Goal: Information Seeking & Learning: Learn about a topic

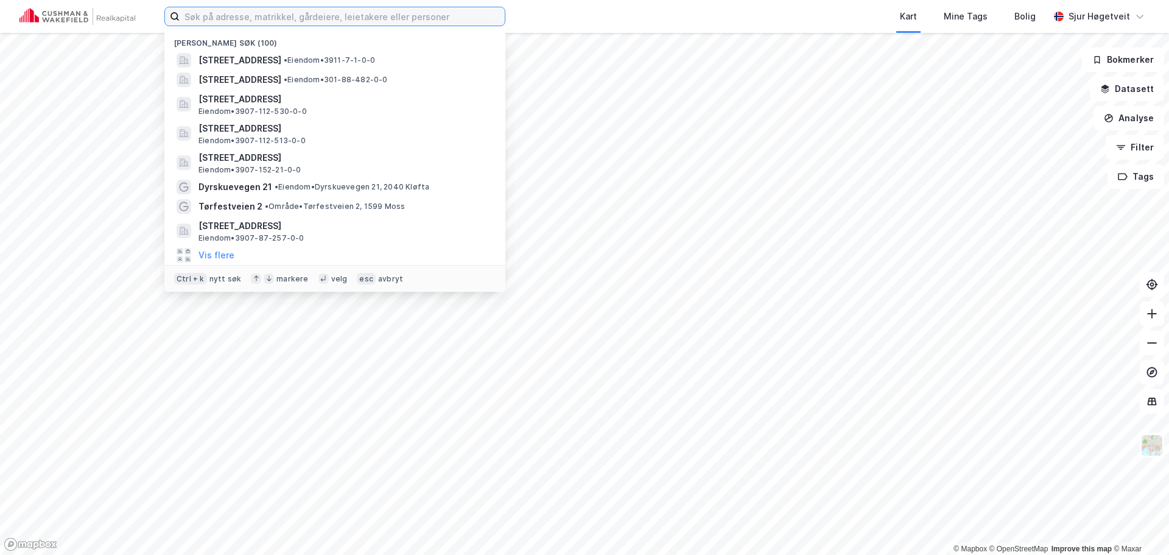
click at [296, 20] on input at bounding box center [342, 16] width 325 height 18
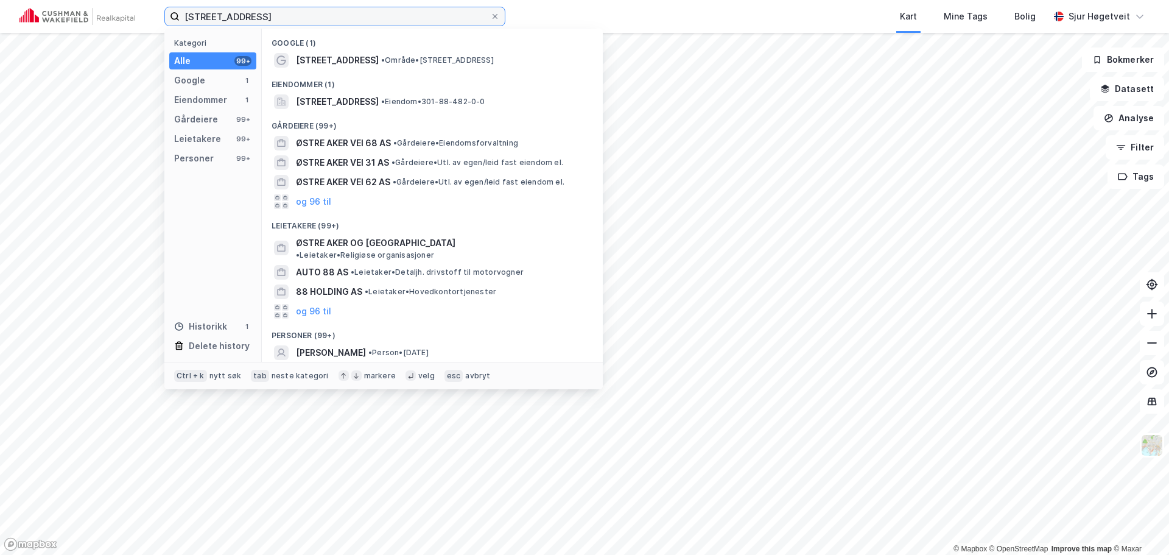
type input "østre aker vei 88"
click at [497, 113] on div "Gårdeiere (99+)" at bounding box center [432, 122] width 341 height 22
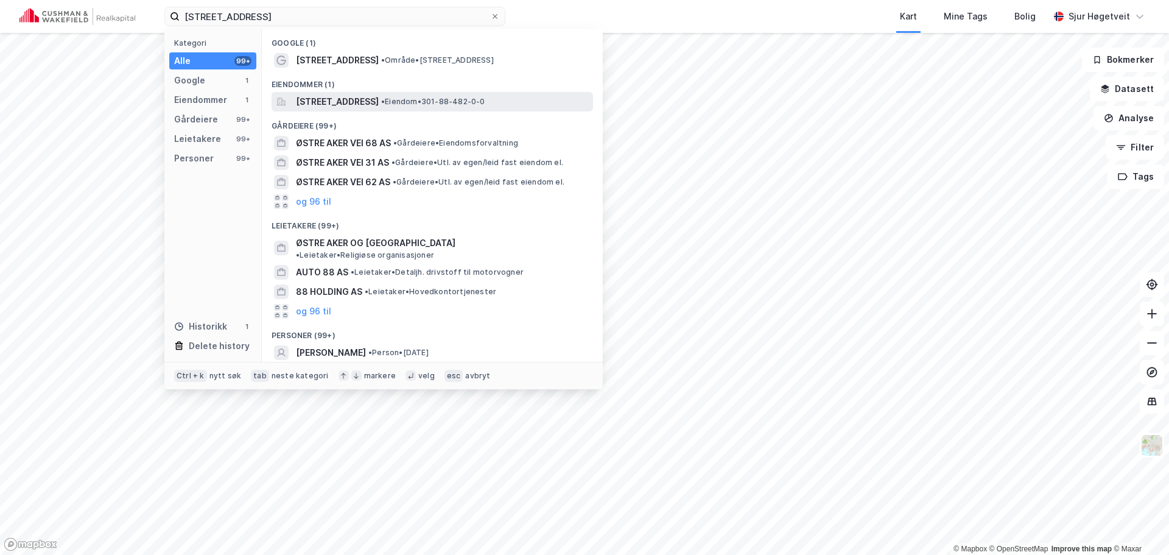
click at [497, 109] on div "Østre Aker vei 88, 0596, OSLO, OSLO • Eiendom • 301-88-482-0-0" at bounding box center [433, 101] width 322 height 19
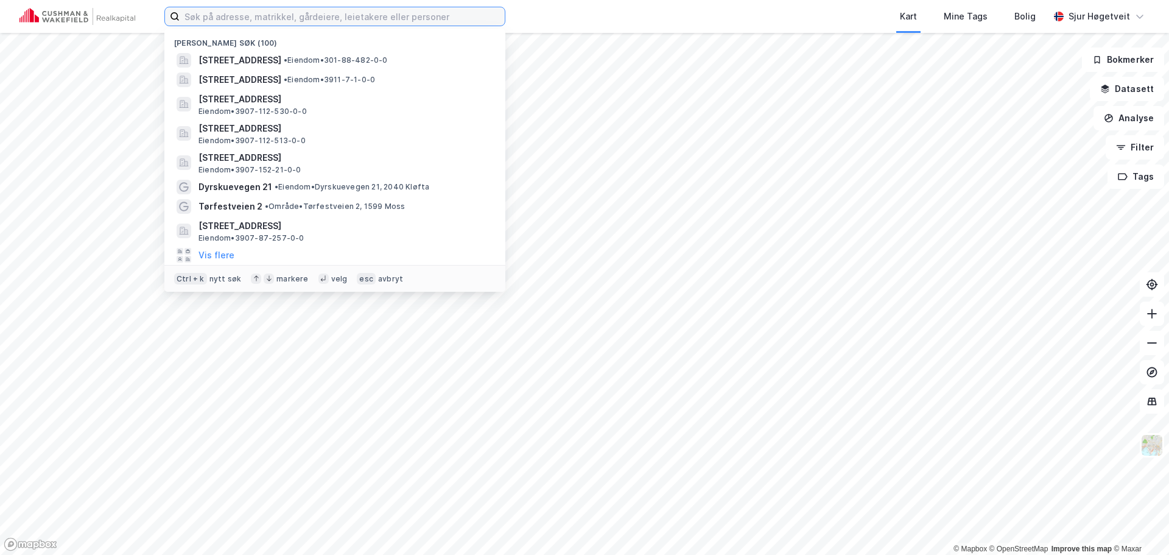
click at [322, 10] on input at bounding box center [342, 16] width 325 height 18
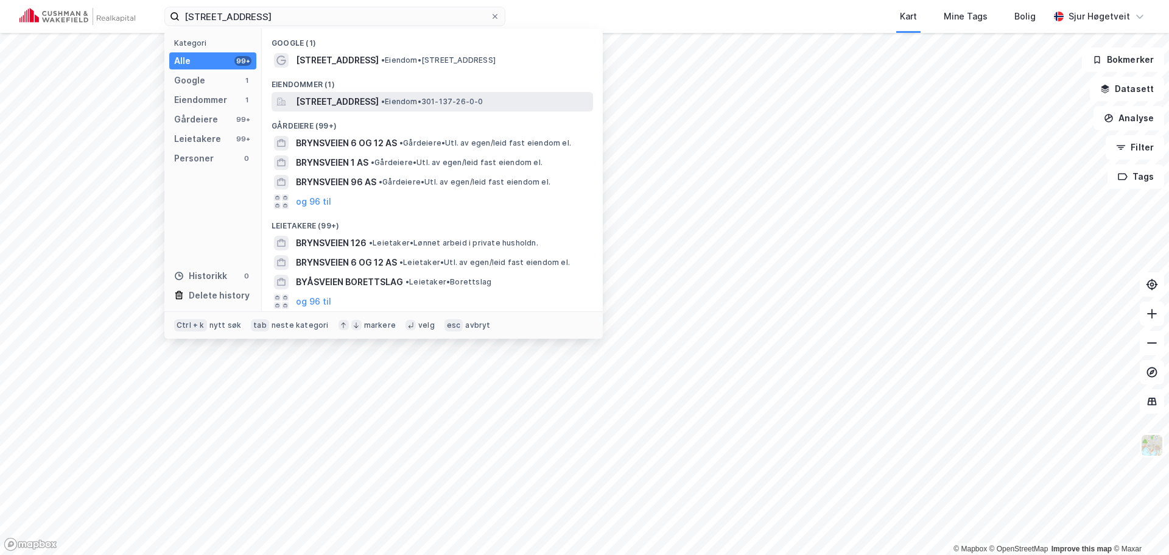
click at [368, 93] on div "[STREET_ADDRESS] • Eiendom • 301-137-26-0-0" at bounding box center [433, 101] width 322 height 19
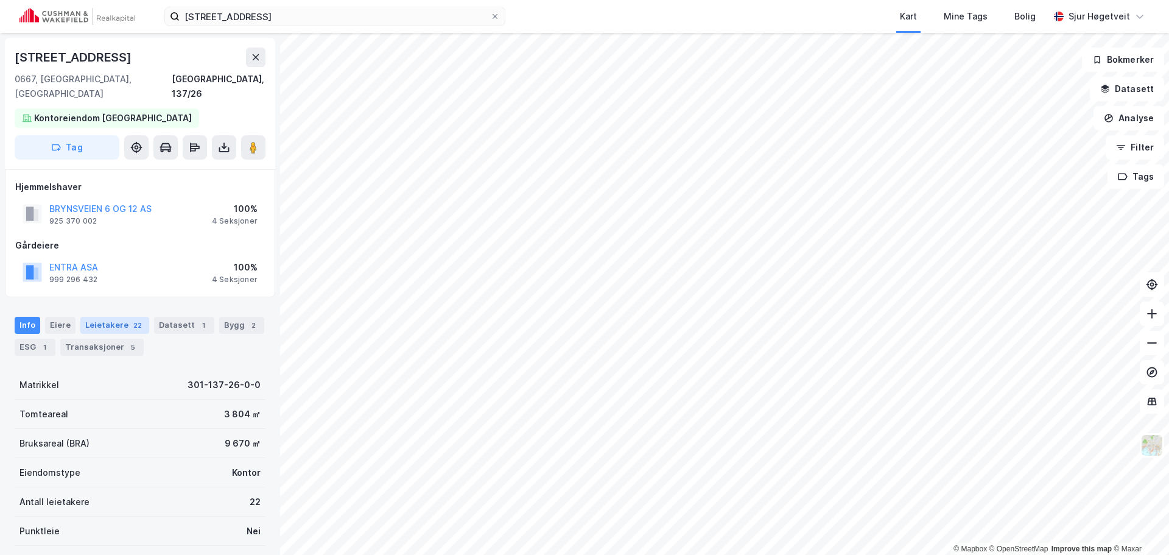
click at [125, 317] on div "Leietakere 22" at bounding box center [114, 325] width 69 height 17
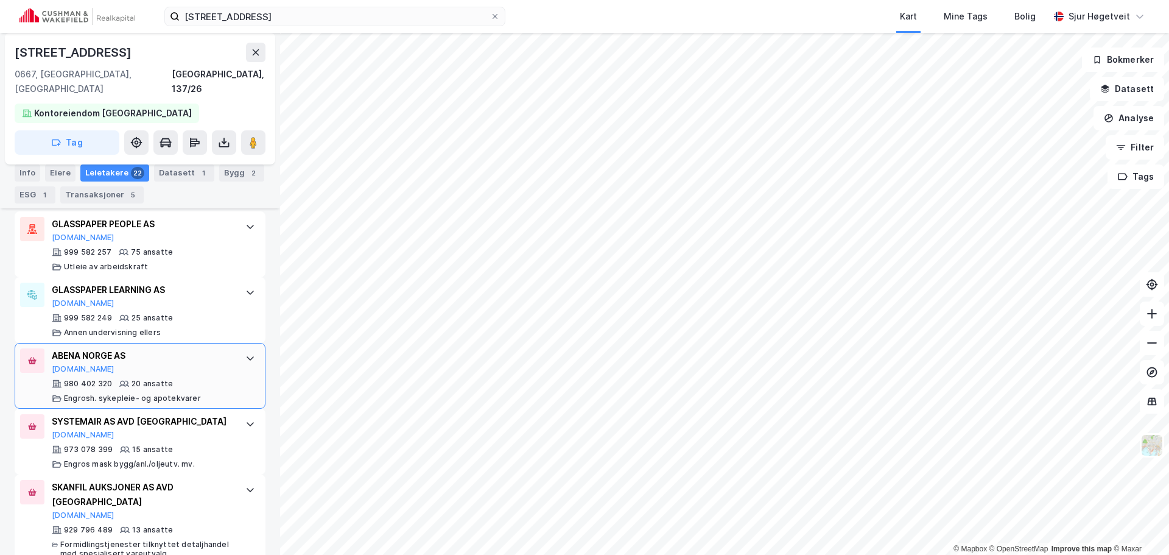
scroll to position [401, 0]
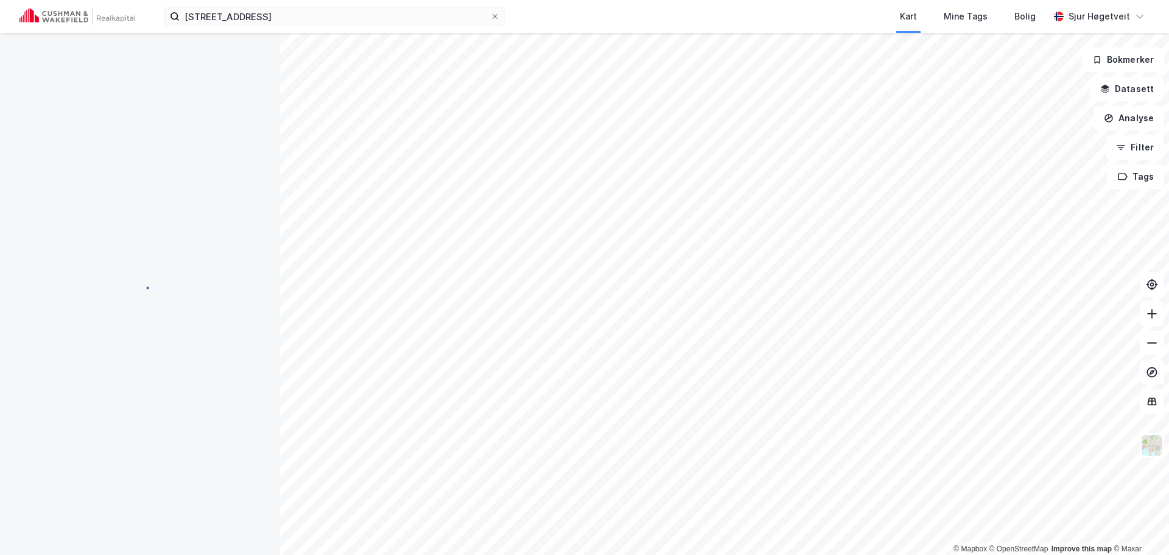
scroll to position [79, 0]
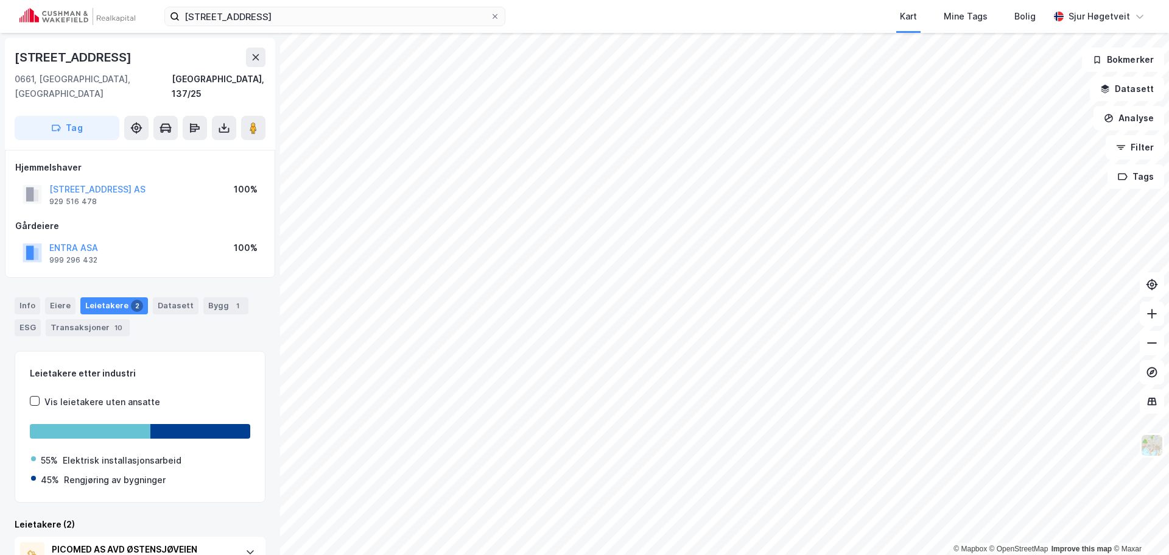
scroll to position [35, 0]
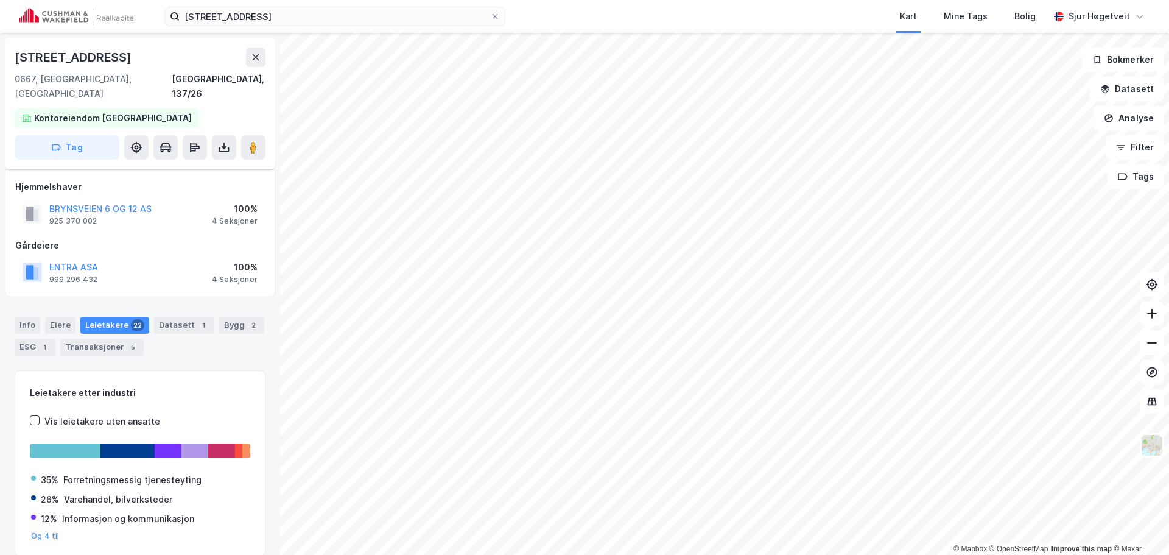
scroll to position [35, 0]
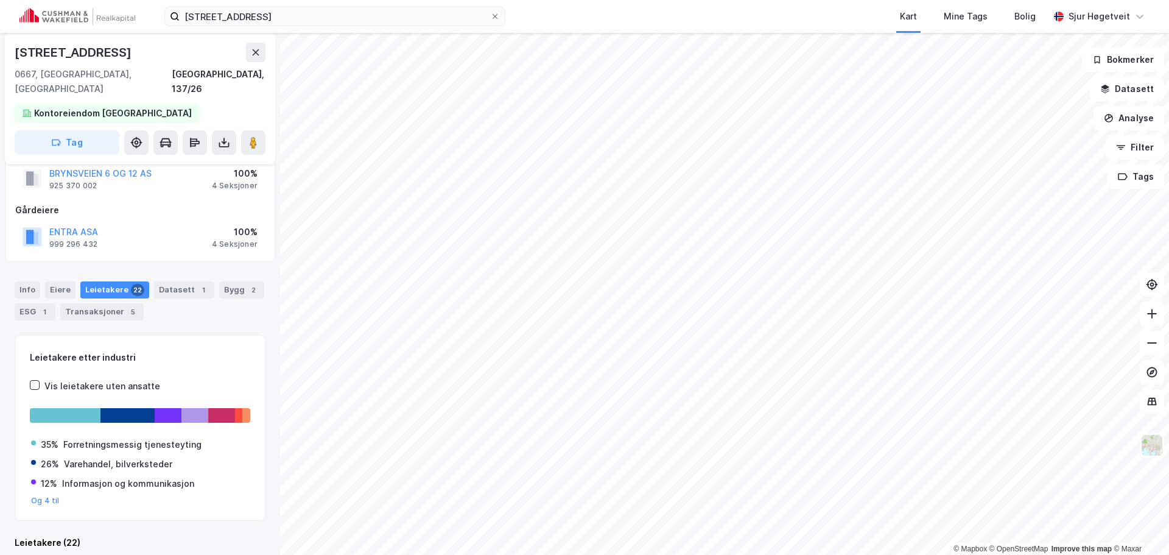
scroll to position [21, 0]
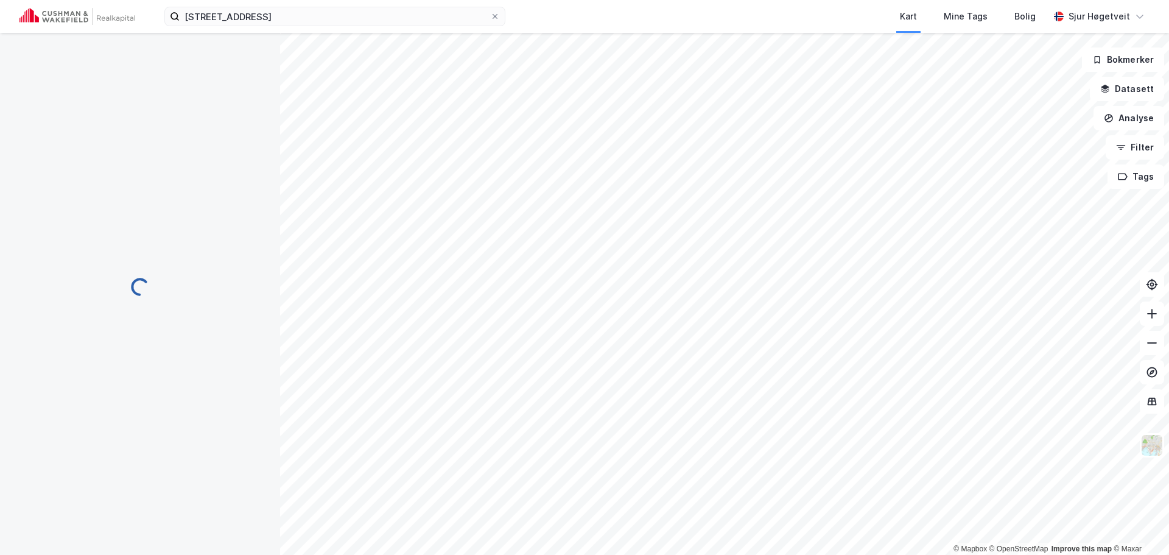
scroll to position [21, 0]
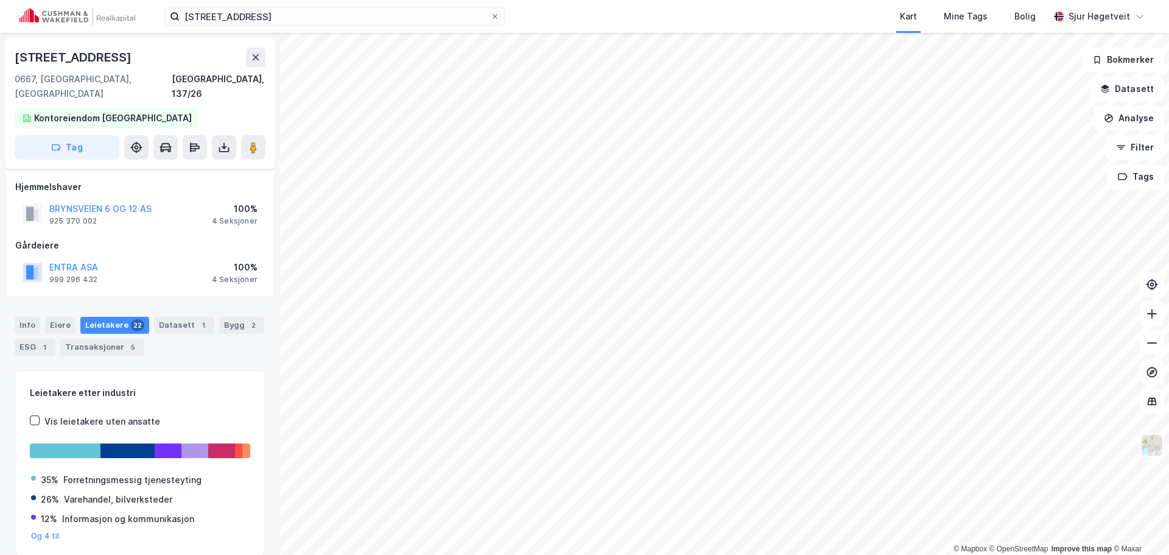
scroll to position [21, 0]
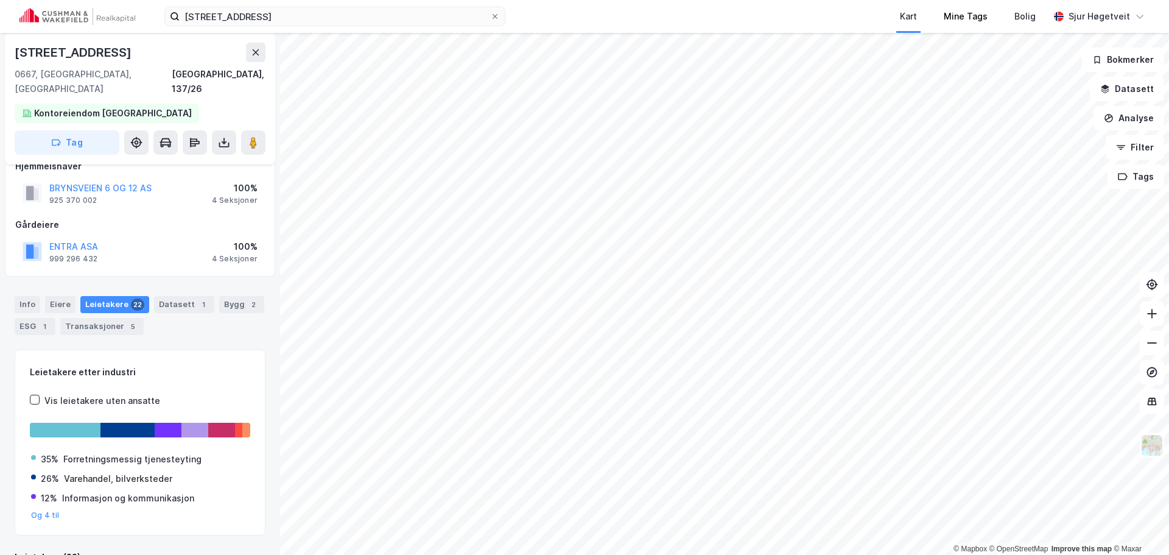
scroll to position [21, 0]
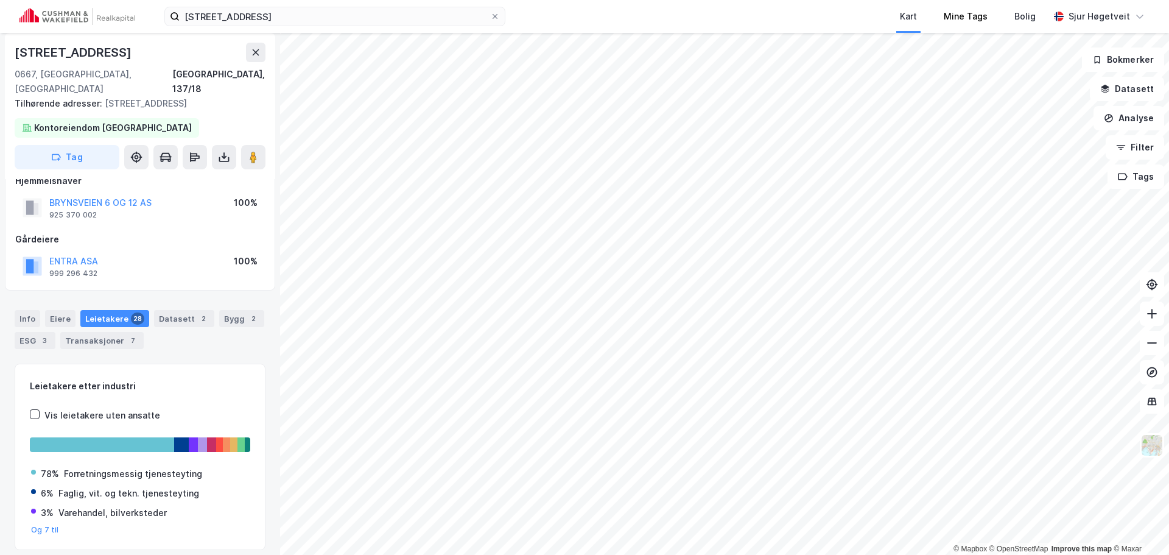
scroll to position [21, 0]
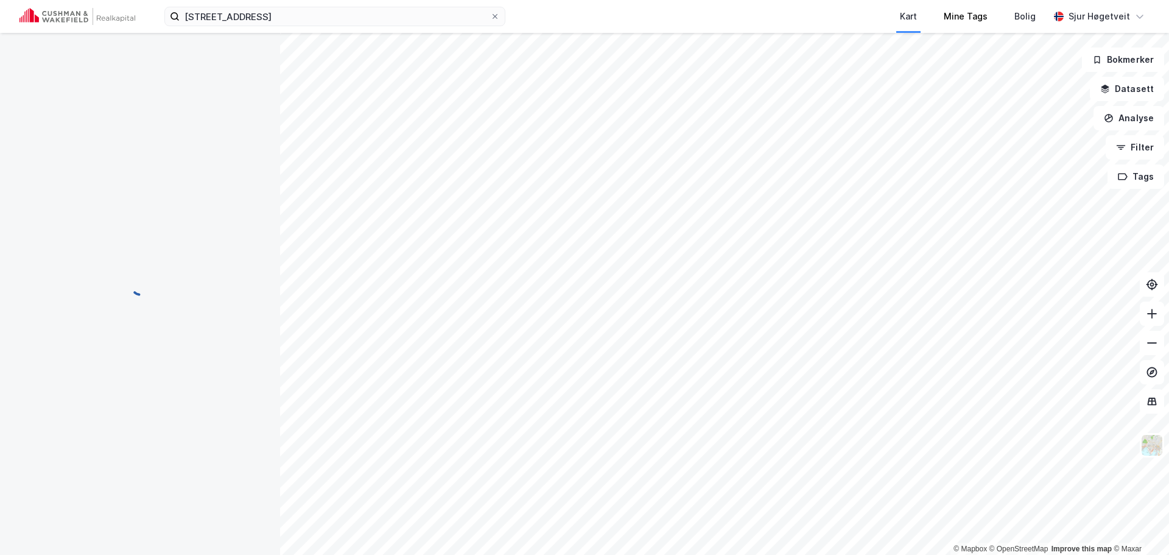
scroll to position [21, 0]
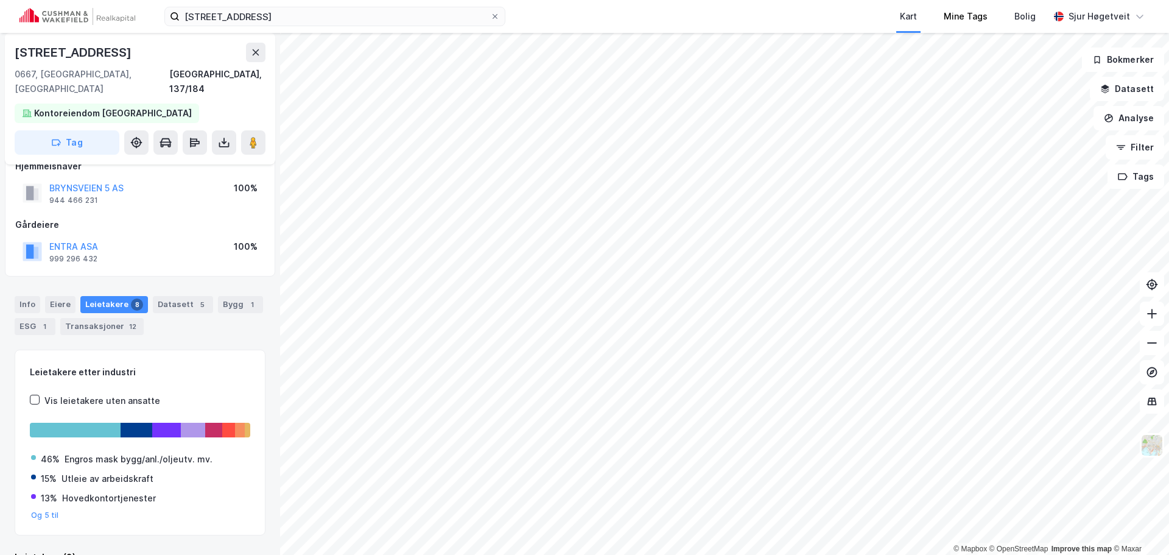
scroll to position [21, 0]
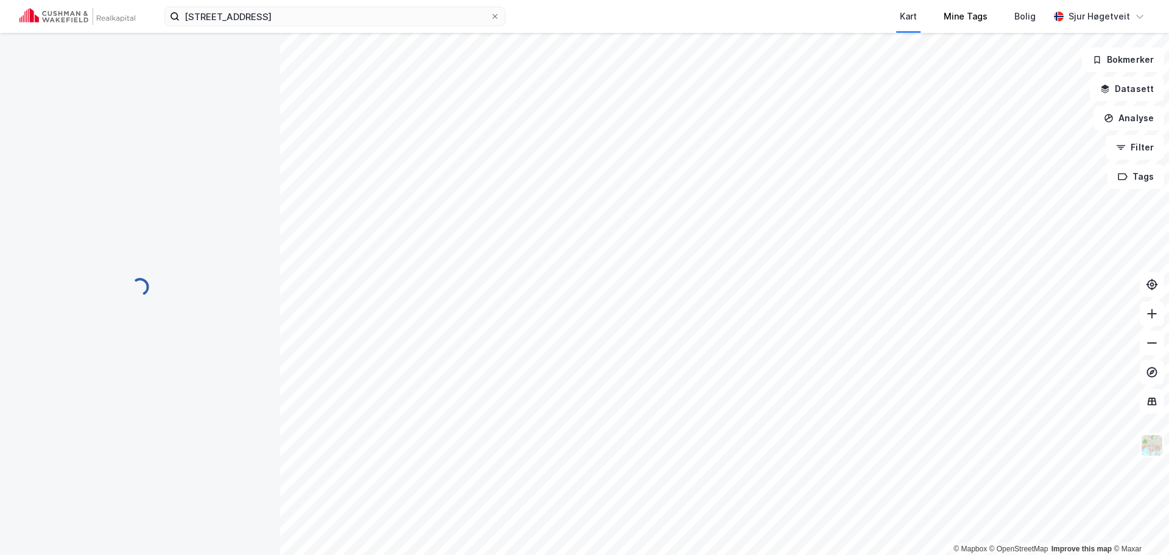
scroll to position [1, 0]
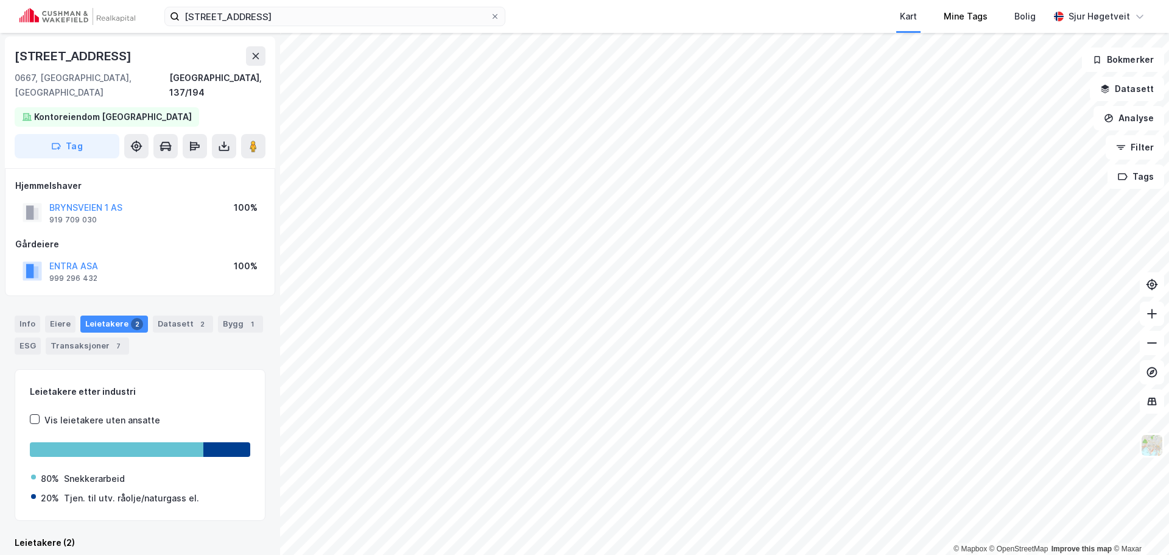
scroll to position [1, 0]
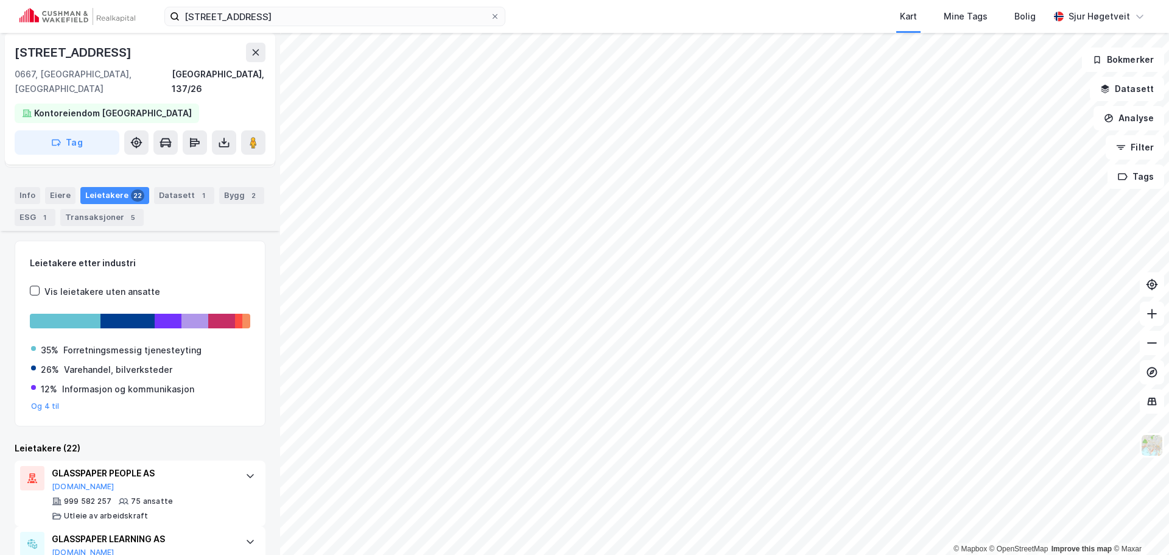
scroll to position [340, 0]
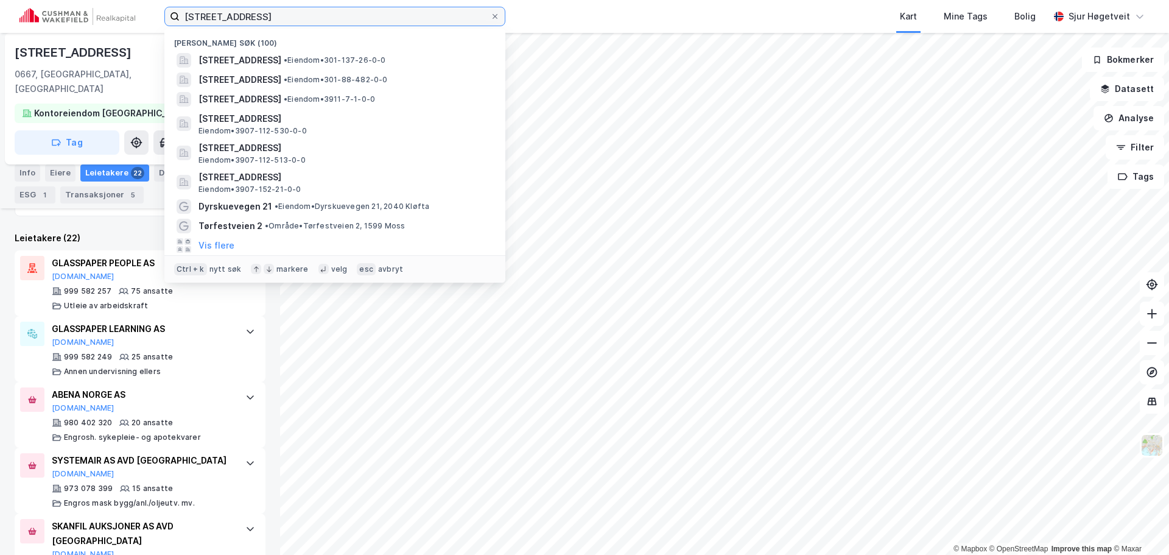
click at [331, 12] on input "[STREET_ADDRESS]" at bounding box center [335, 16] width 311 height 18
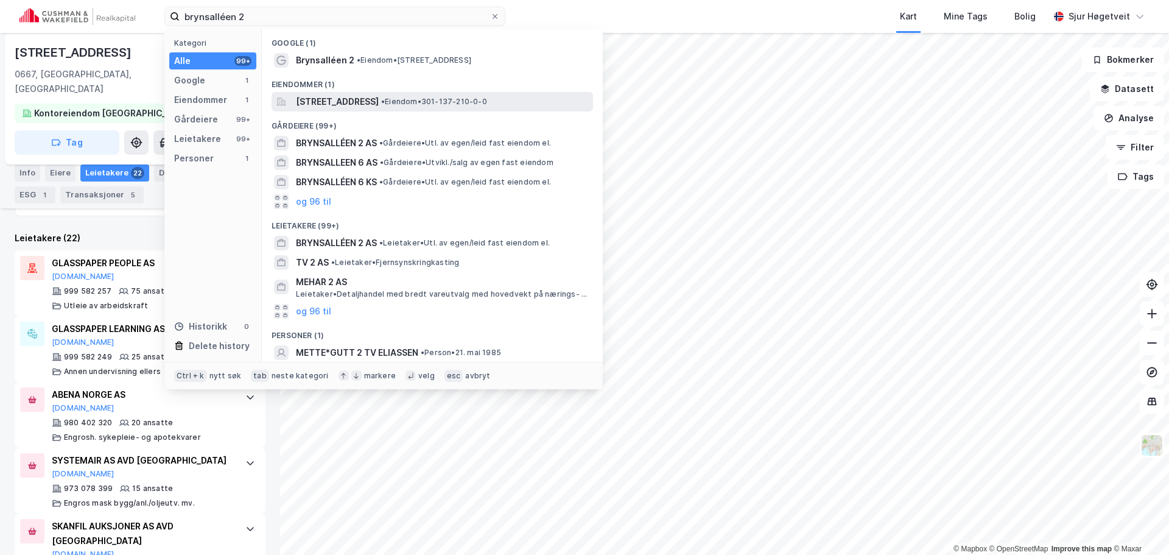
click at [376, 100] on span "[STREET_ADDRESS]" at bounding box center [337, 101] width 83 height 15
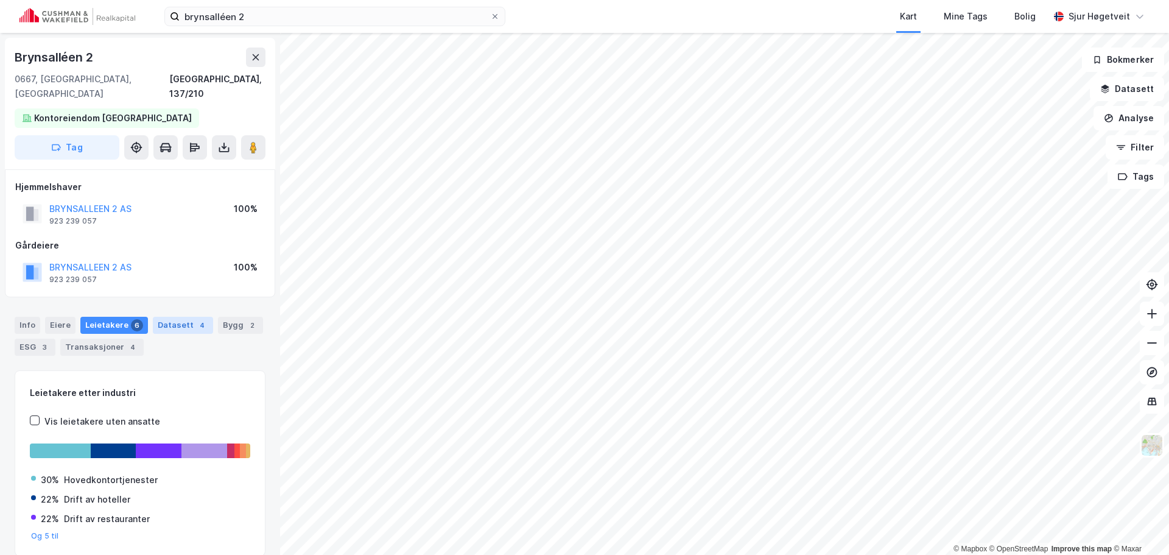
click at [178, 317] on div "Datasett 4" at bounding box center [183, 325] width 60 height 17
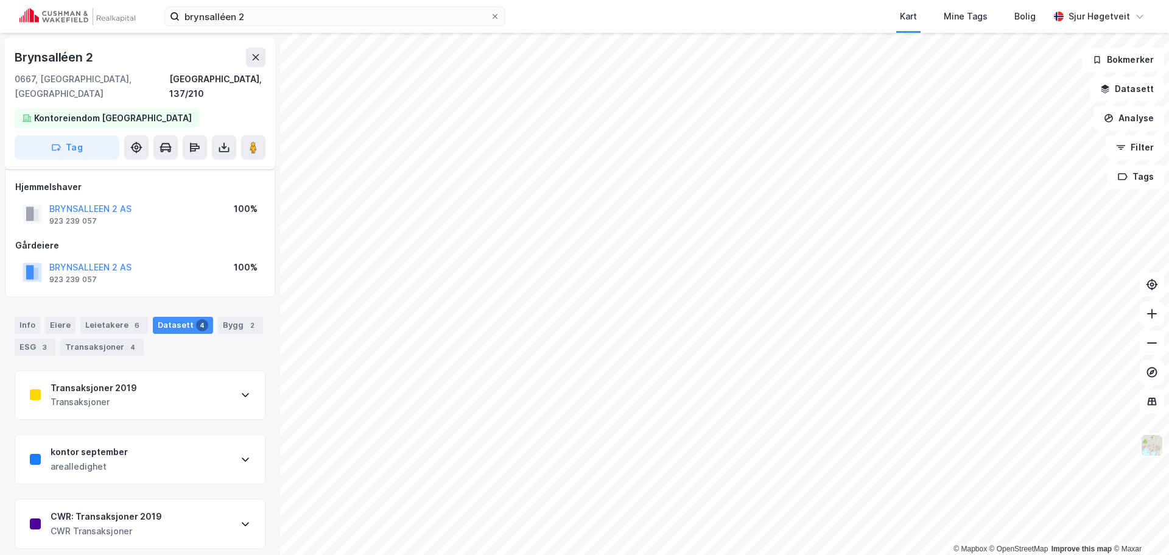
scroll to position [58, 0]
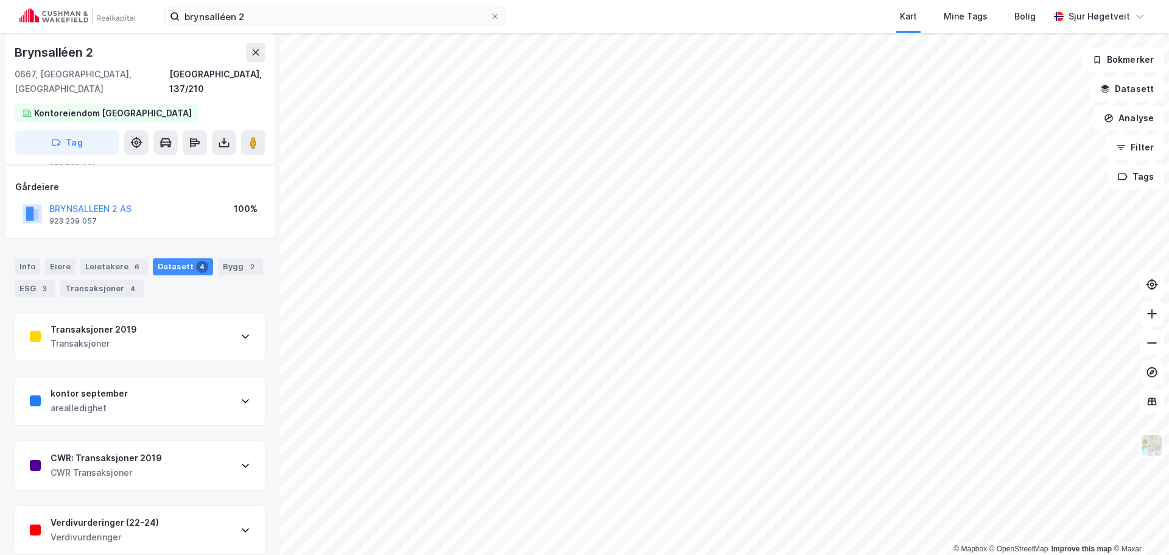
click at [225, 510] on div "Verdivurderinger (22-24) Verdivurderinger" at bounding box center [140, 529] width 250 height 49
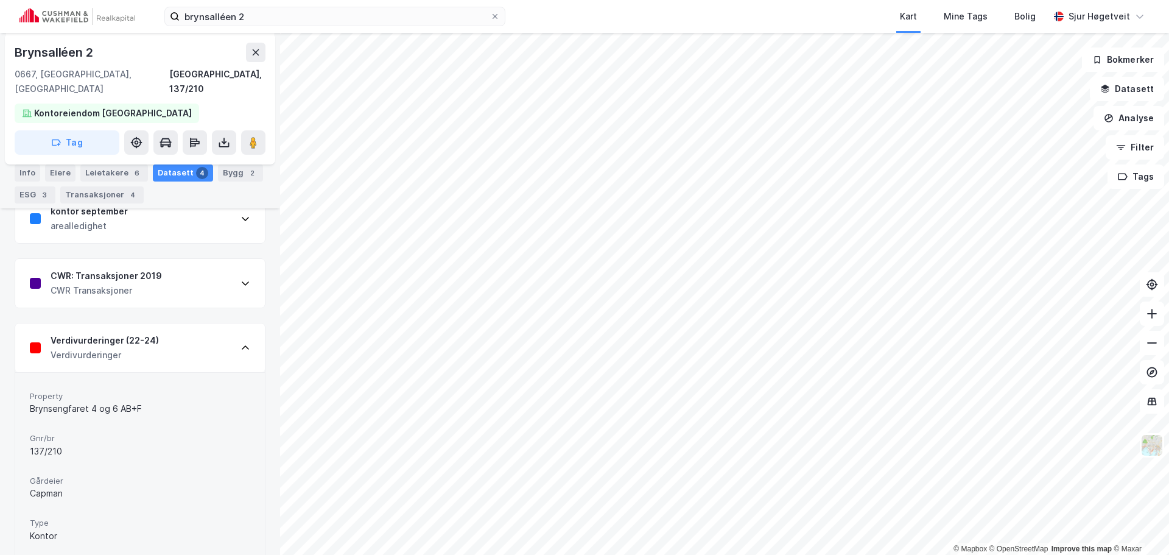
scroll to position [248, 0]
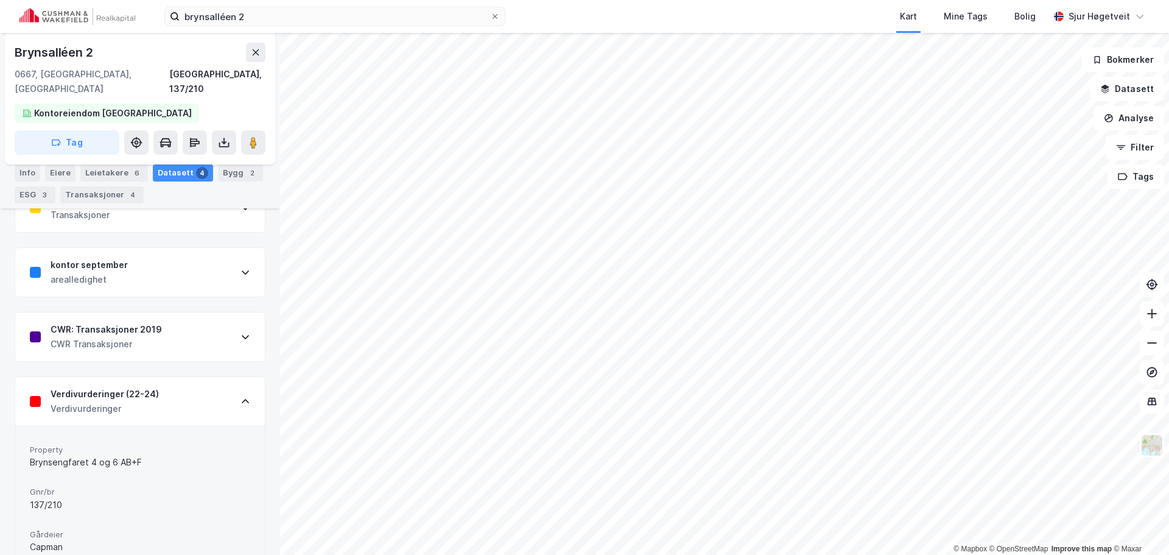
click at [241, 396] on icon at bounding box center [246, 401] width 10 height 10
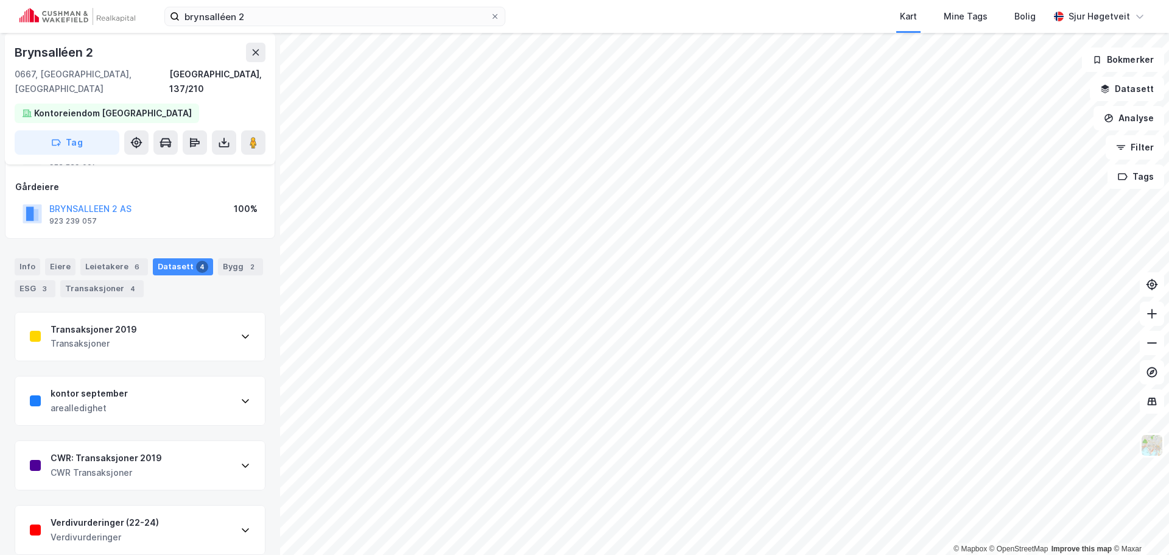
click at [203, 340] on div "Transaksjoner 2019 Transaksjoner" at bounding box center [140, 336] width 250 height 49
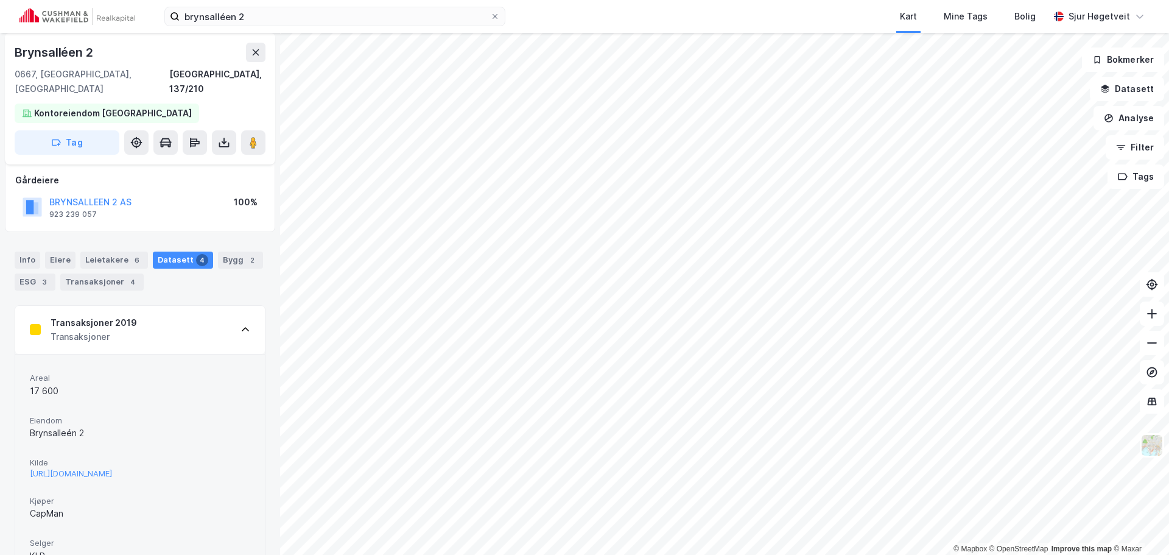
click at [201, 320] on div "Transaksjoner 2019 Transaksjoner" at bounding box center [140, 330] width 250 height 49
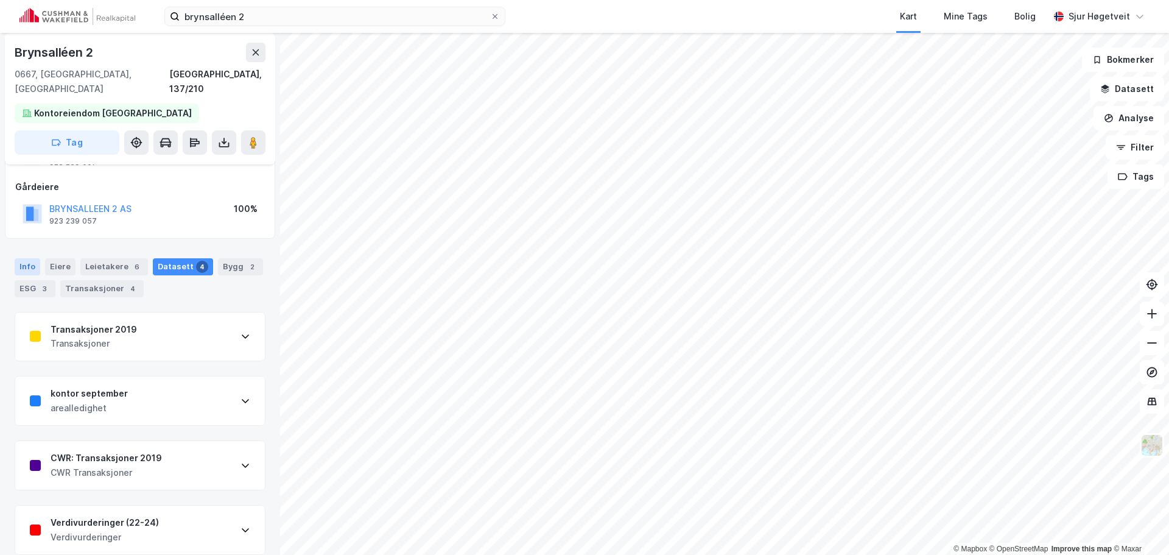
click at [29, 258] on div "Info" at bounding box center [28, 266] width 26 height 17
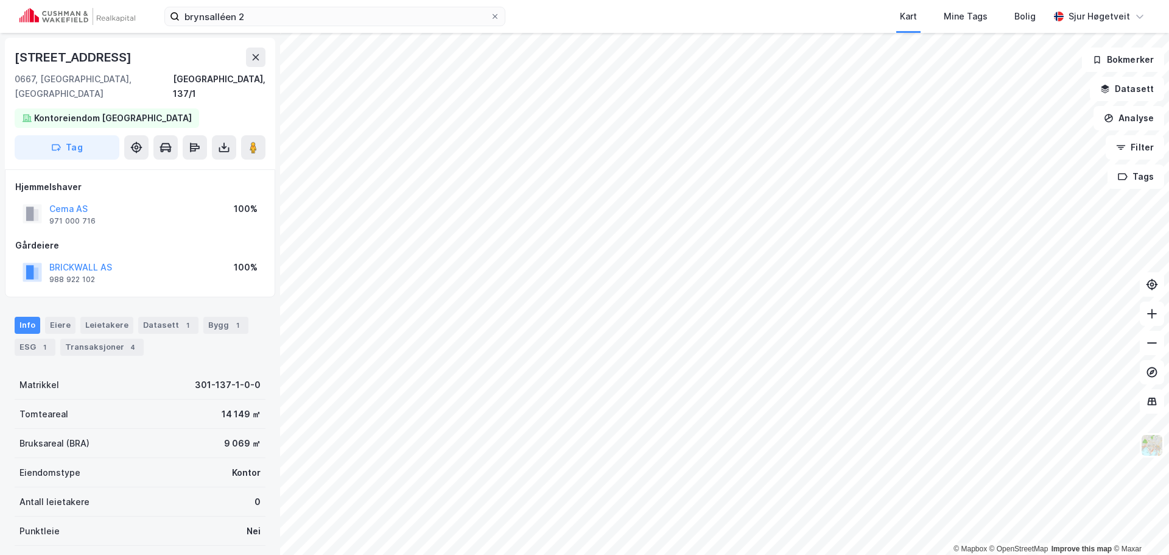
scroll to position [1, 0]
click at [114, 316] on div "Leietakere 6" at bounding box center [114, 324] width 68 height 17
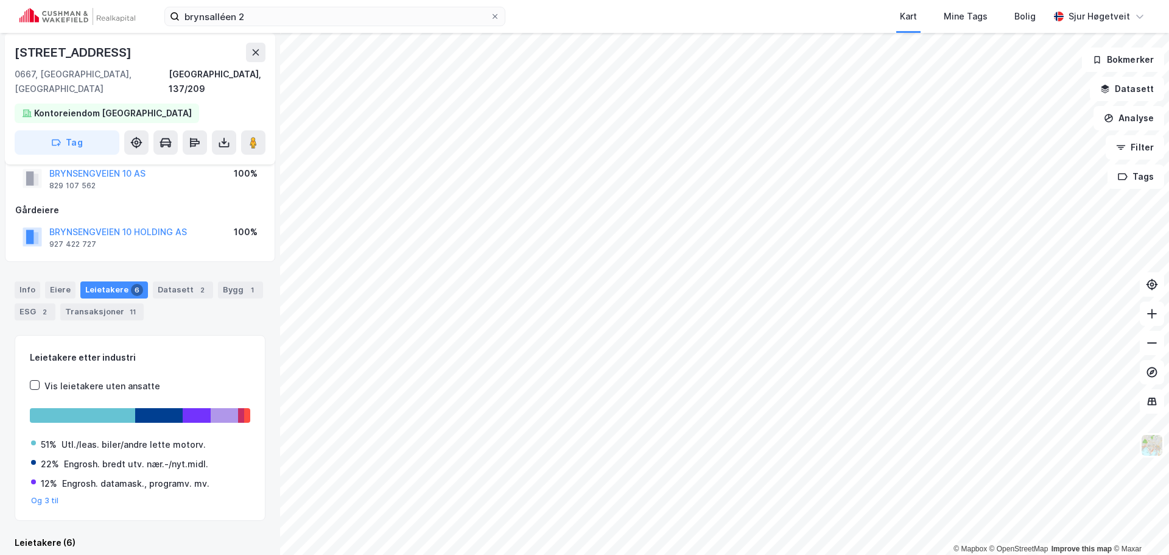
scroll to position [279, 0]
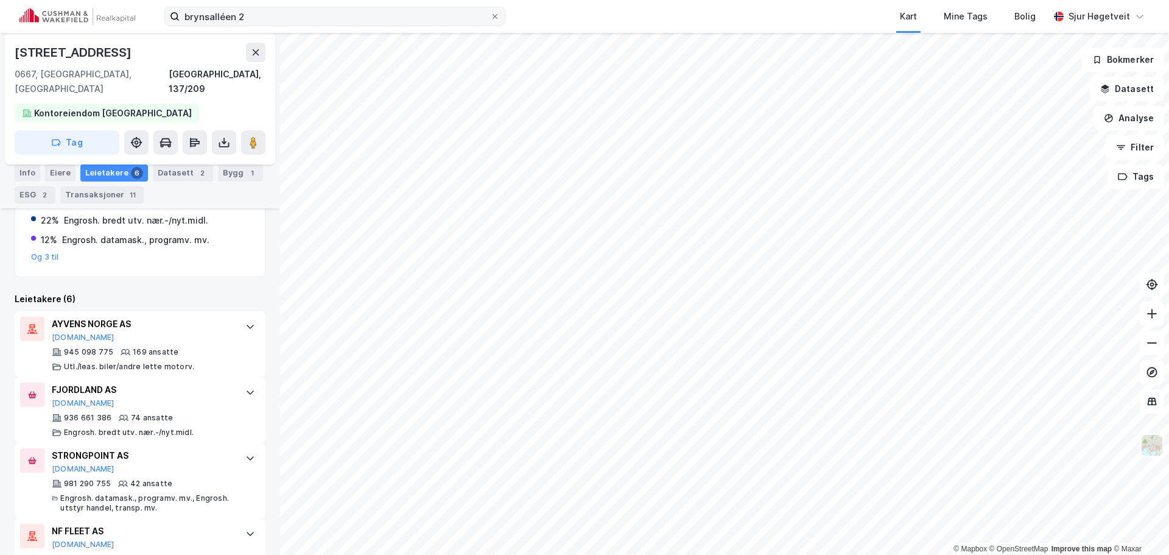
drag, startPoint x: 427, startPoint y: 7, endPoint x: 418, endPoint y: 8, distance: 8.6
click at [427, 6] on div "brynsalléen 2 Kart Mine Tags Bolig [PERSON_NAME]" at bounding box center [584, 16] width 1169 height 33
click at [416, 9] on input "brynsalléen 2" at bounding box center [335, 16] width 311 height 18
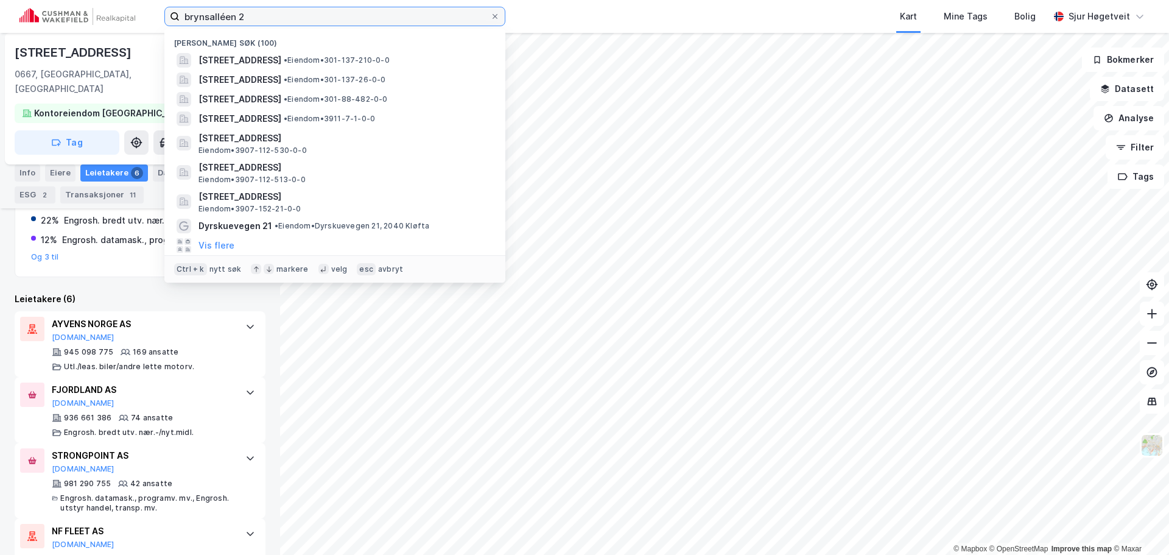
click at [415, 9] on input "brynsalléen 2" at bounding box center [335, 16] width 311 height 18
paste input "[PERSON_NAME] vei 30"
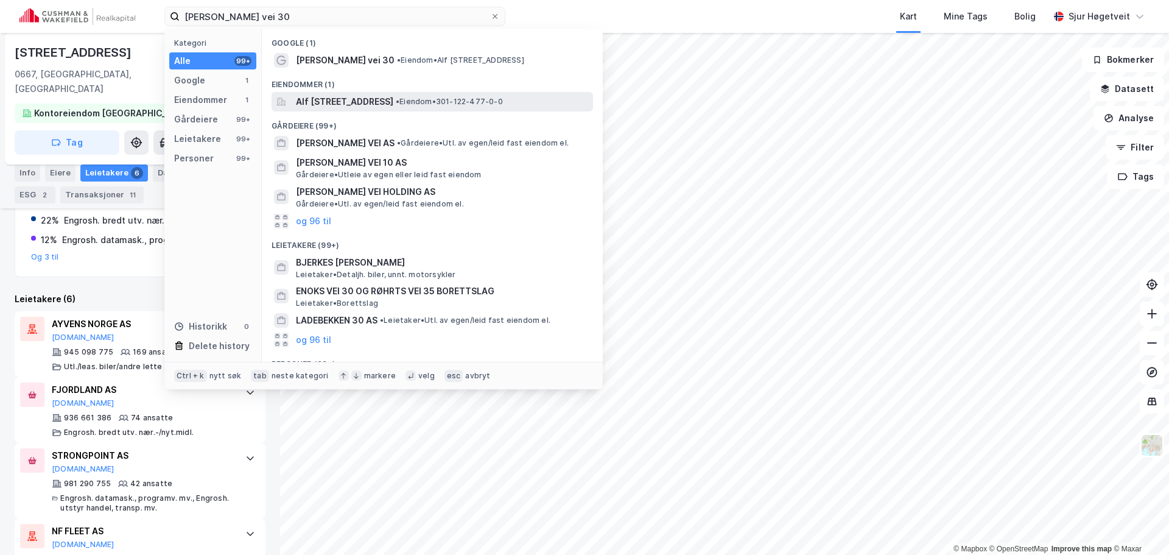
click at [393, 96] on span "Alf [STREET_ADDRESS]" at bounding box center [344, 101] width 97 height 15
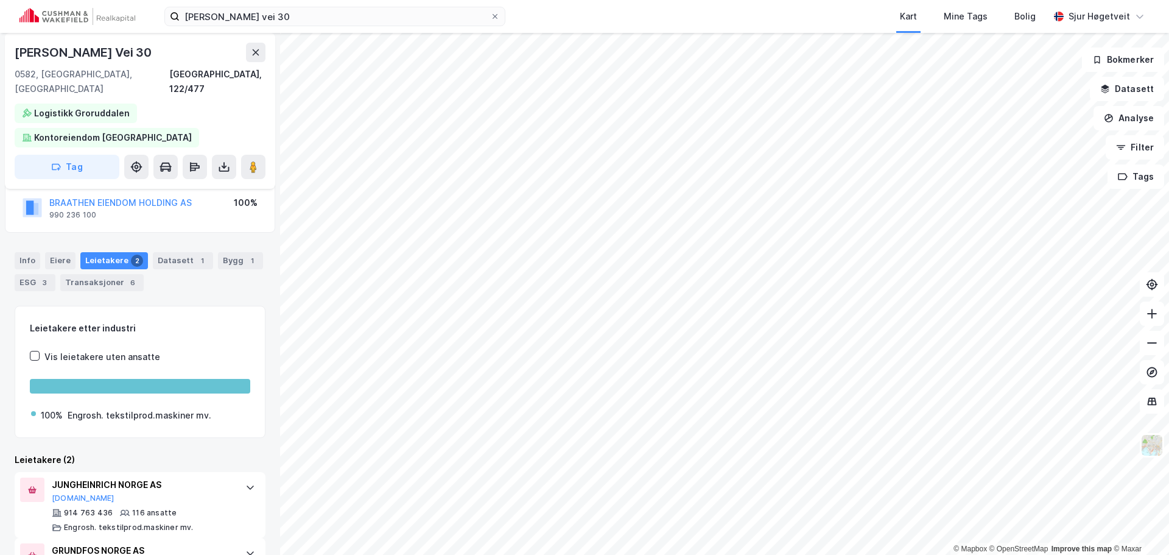
scroll to position [113, 0]
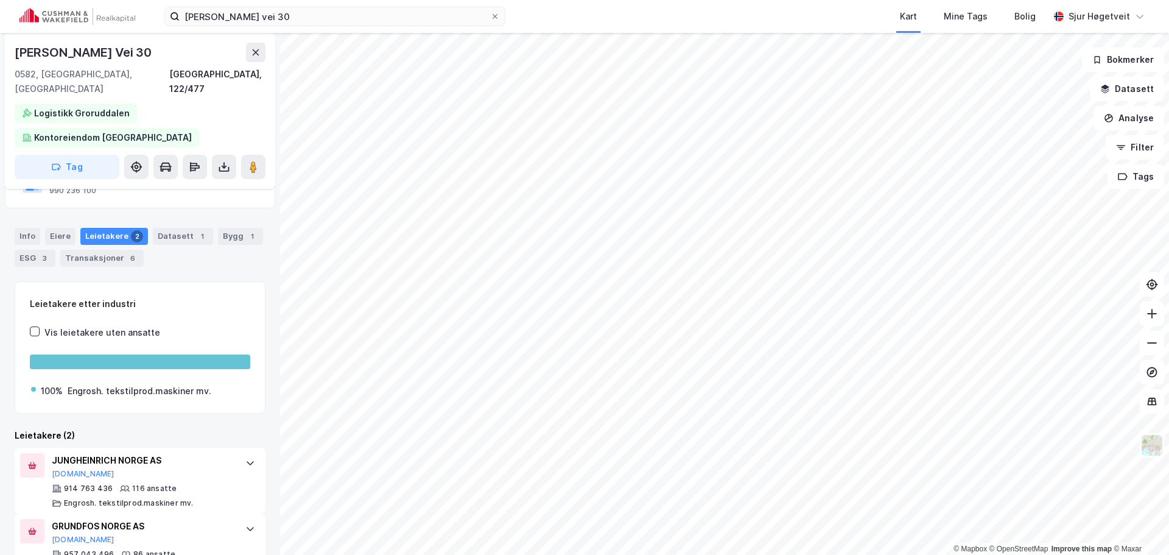
click at [168, 213] on div "Info Eiere Leietakere 2 Datasett 1 Bygg 1 ESG 3 Transaksjoner 6" at bounding box center [140, 242] width 280 height 58
click at [168, 228] on div "Datasett 1" at bounding box center [183, 236] width 60 height 17
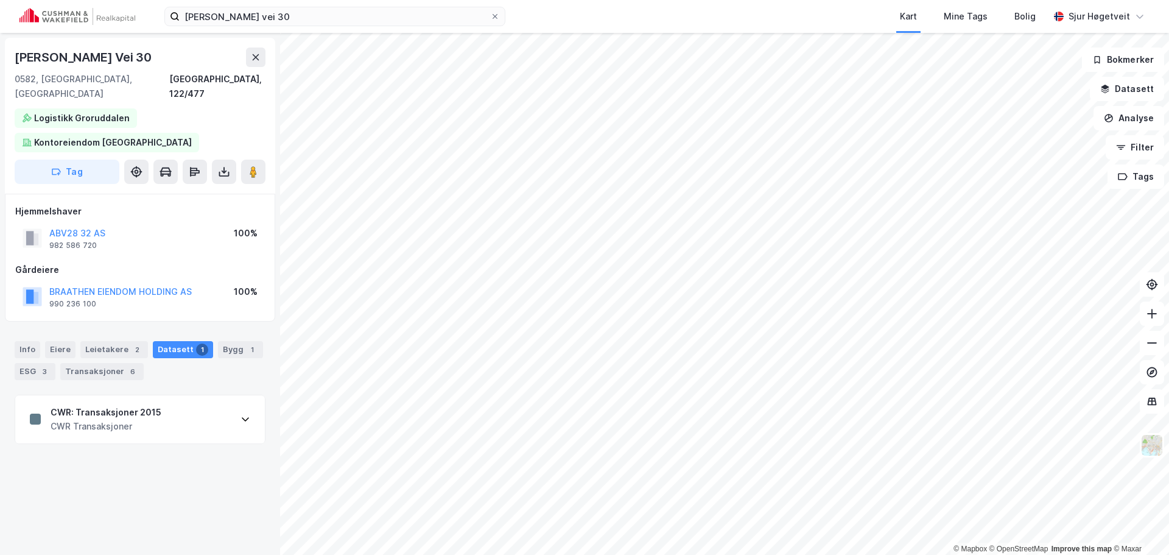
click at [170, 395] on div "CWR: Transaksjoner 2015 CWR Transaksjoner" at bounding box center [140, 419] width 250 height 49
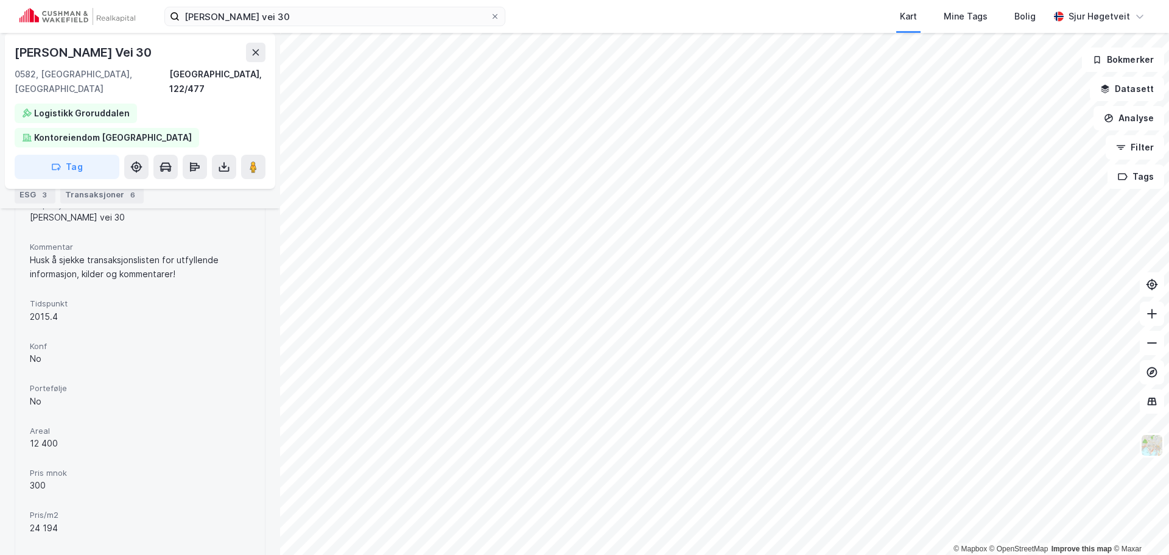
scroll to position [364, 0]
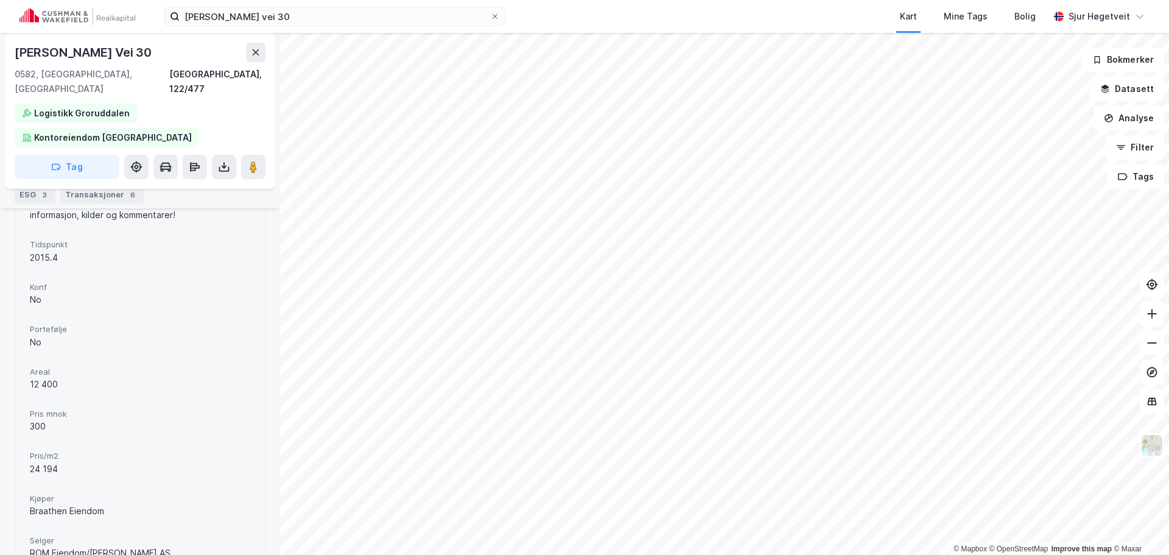
click at [27, 175] on div "Info" at bounding box center [28, 172] width 26 height 17
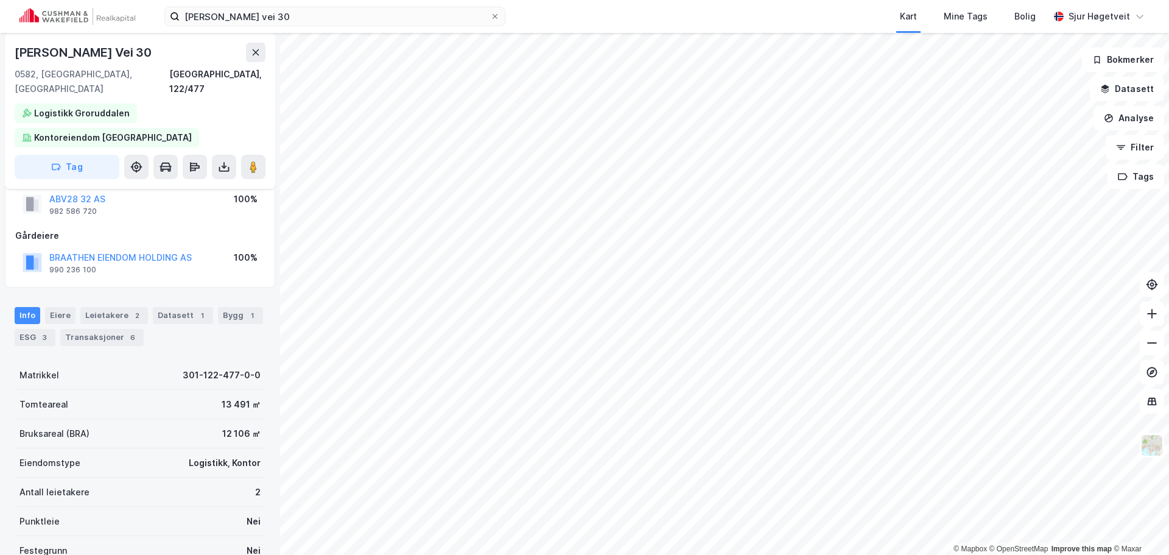
scroll to position [6, 0]
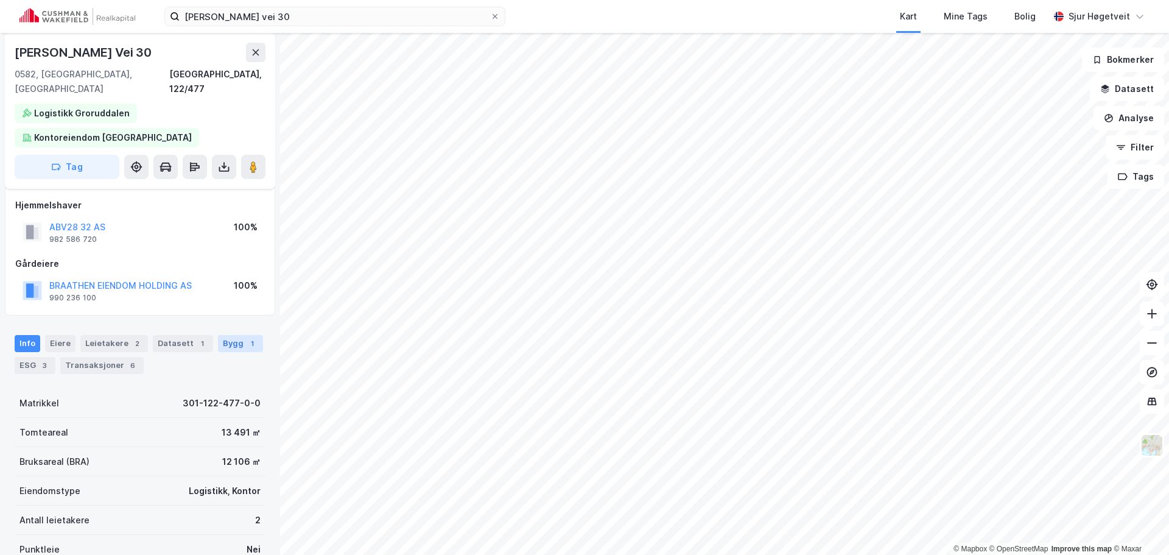
click at [227, 335] on div "Bygg 1" at bounding box center [240, 343] width 45 height 17
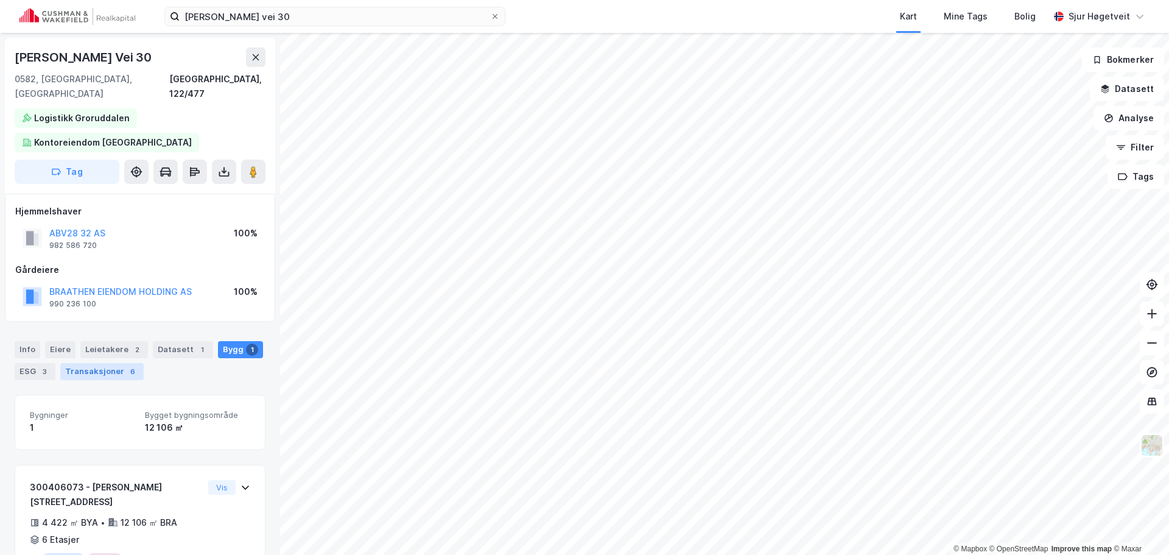
click at [122, 363] on div "Transaksjoner 6" at bounding box center [101, 371] width 83 height 17
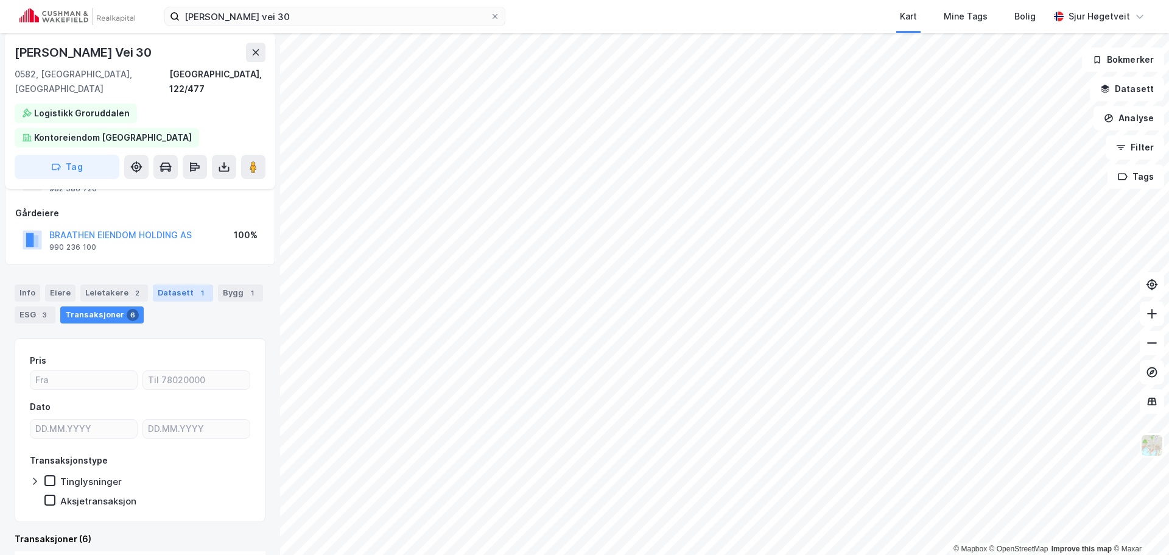
scroll to position [29, 0]
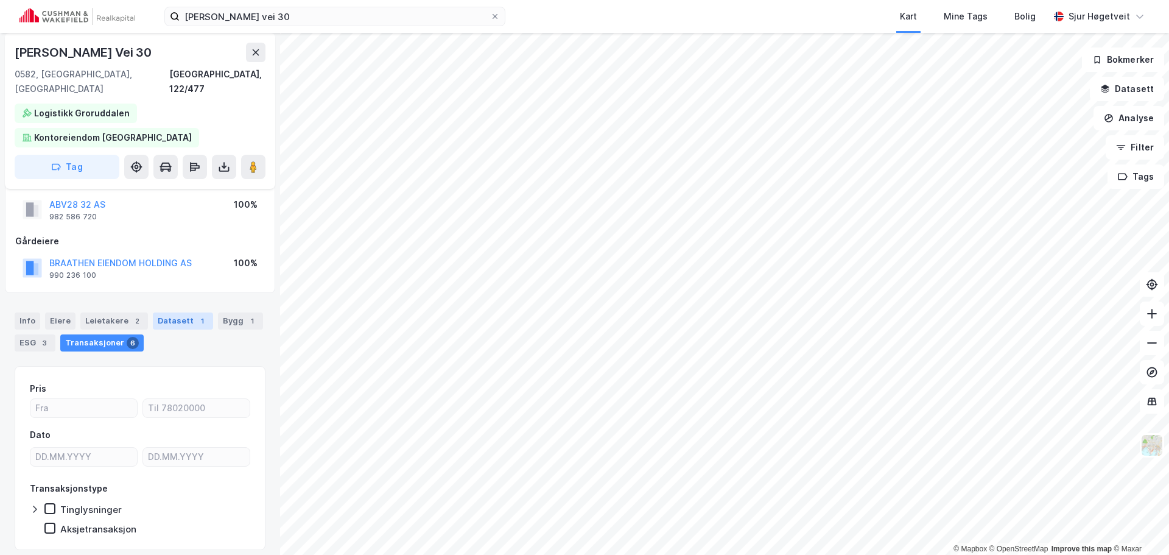
click at [174, 312] on div "Datasett 1" at bounding box center [183, 320] width 60 height 17
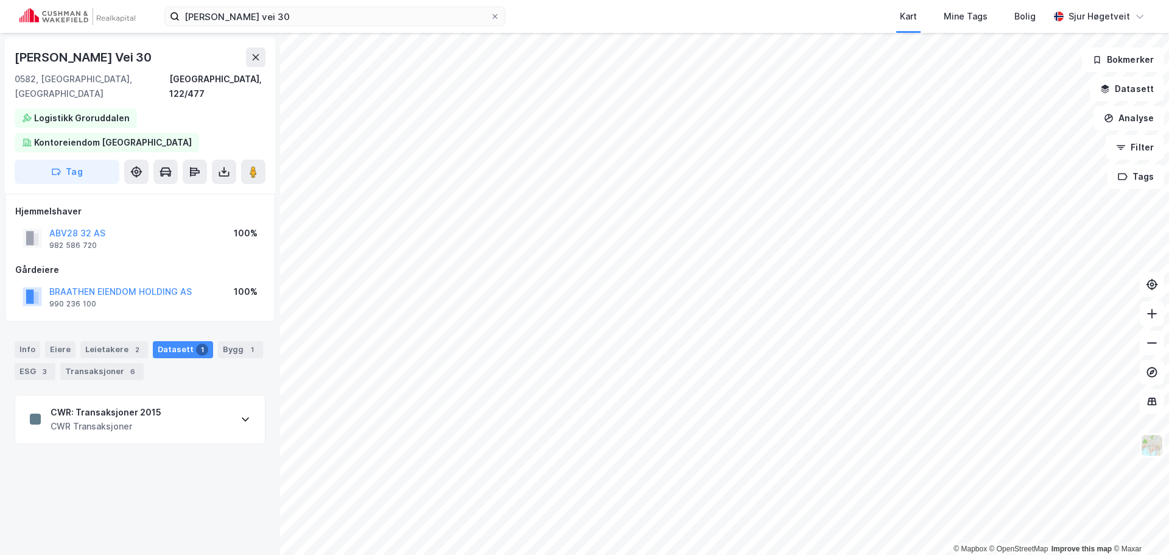
click at [168, 395] on div "CWR: Transaksjoner 2015 CWR Transaksjoner" at bounding box center [140, 419] width 250 height 49
click at [29, 341] on div "Info" at bounding box center [28, 349] width 26 height 17
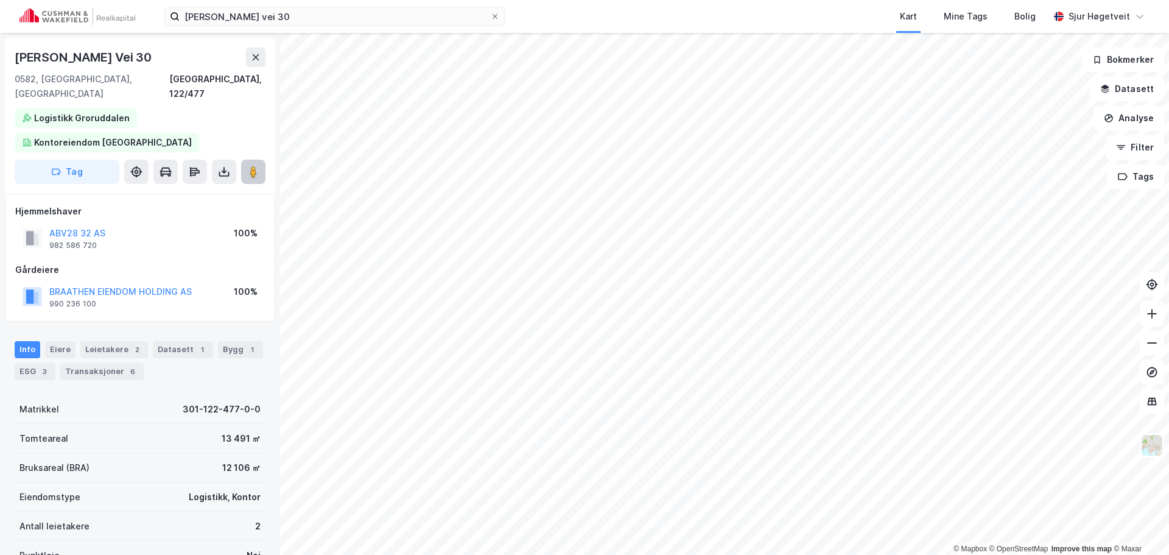
click at [258, 166] on icon at bounding box center [253, 172] width 12 height 12
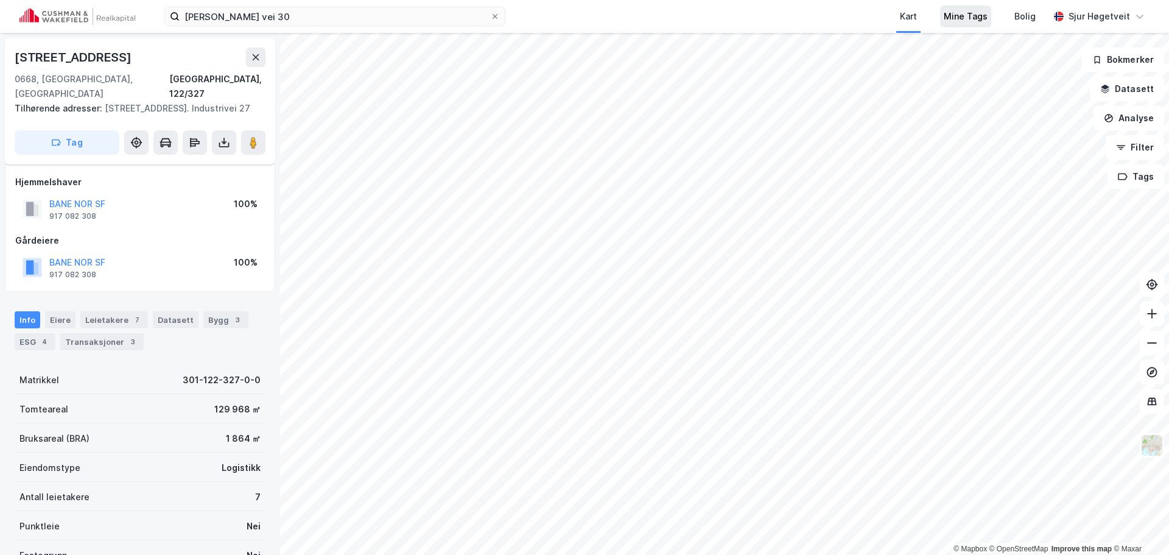
scroll to position [5, 0]
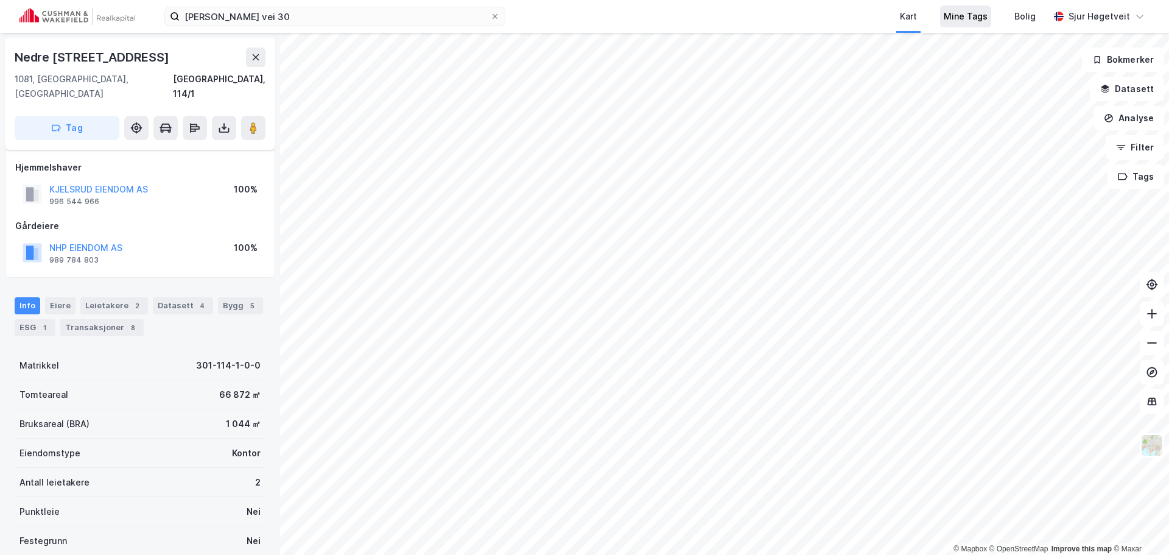
scroll to position [5, 0]
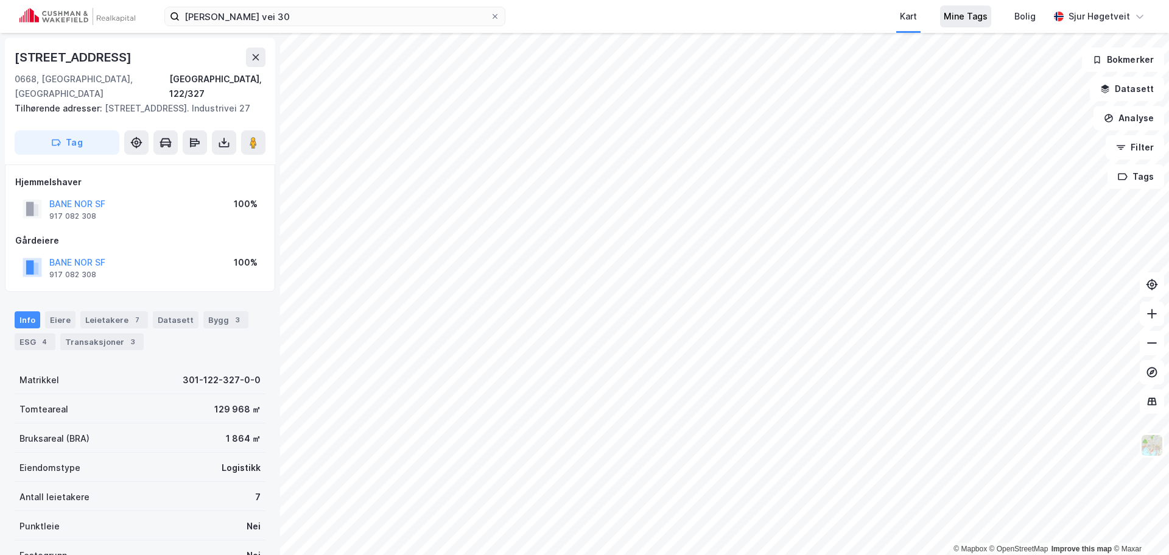
scroll to position [5, 0]
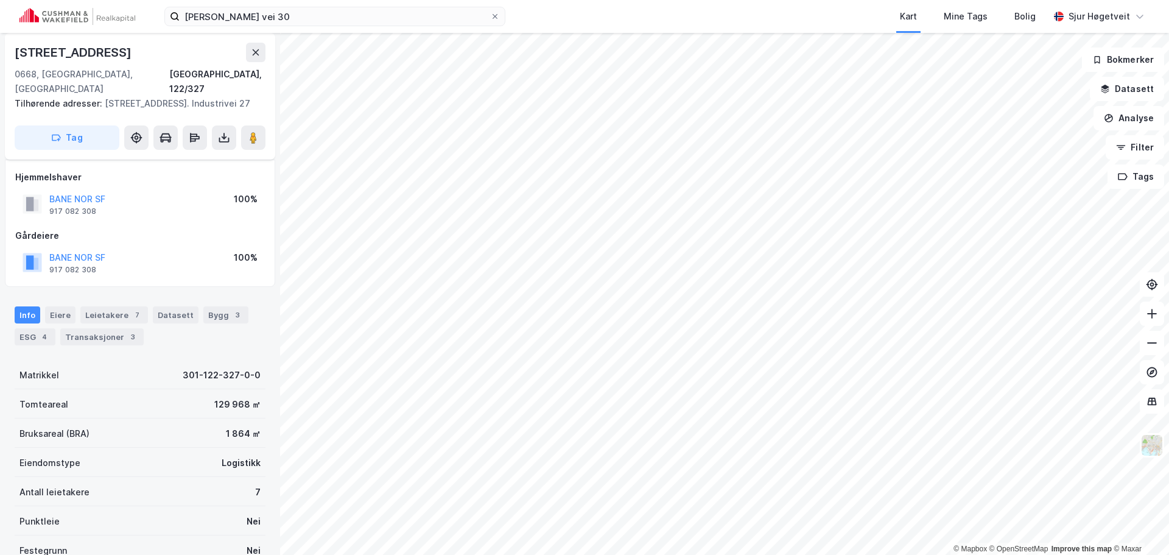
click at [582, 554] on html "[PERSON_NAME] vei 30 Kart Mine Tags Bolig [PERSON_NAME] © Mapbox © OpenStreetMa…" at bounding box center [584, 277] width 1169 height 555
click at [586, 554] on html "[PERSON_NAME] vei 30 Kart Mine Tags Bolig [PERSON_NAME] © Mapbox © OpenStreetMa…" at bounding box center [584, 277] width 1169 height 555
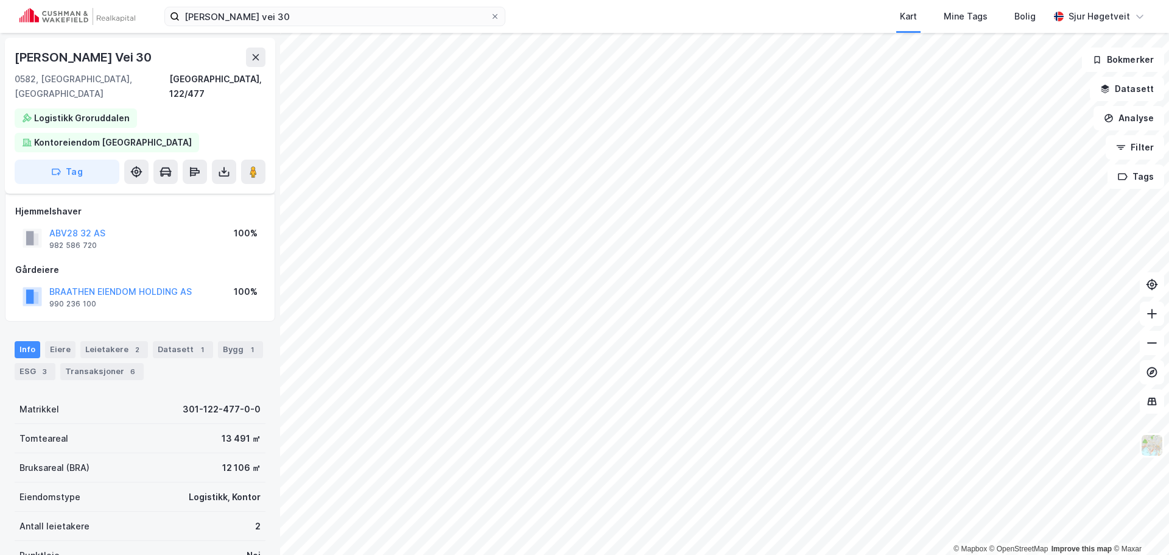
scroll to position [5, 0]
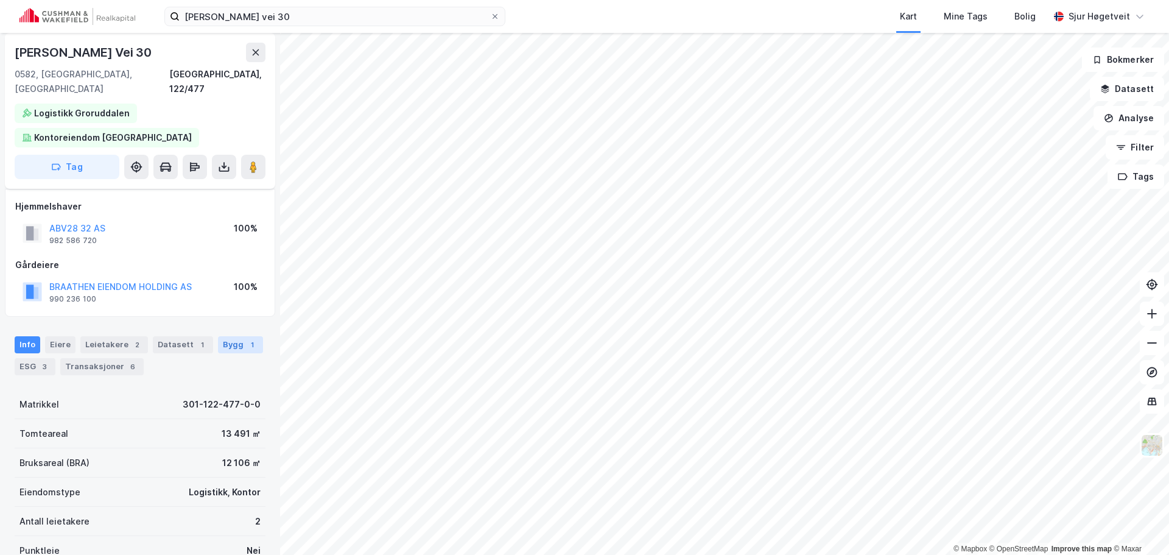
click at [218, 336] on div "Bygg 1" at bounding box center [240, 344] width 45 height 17
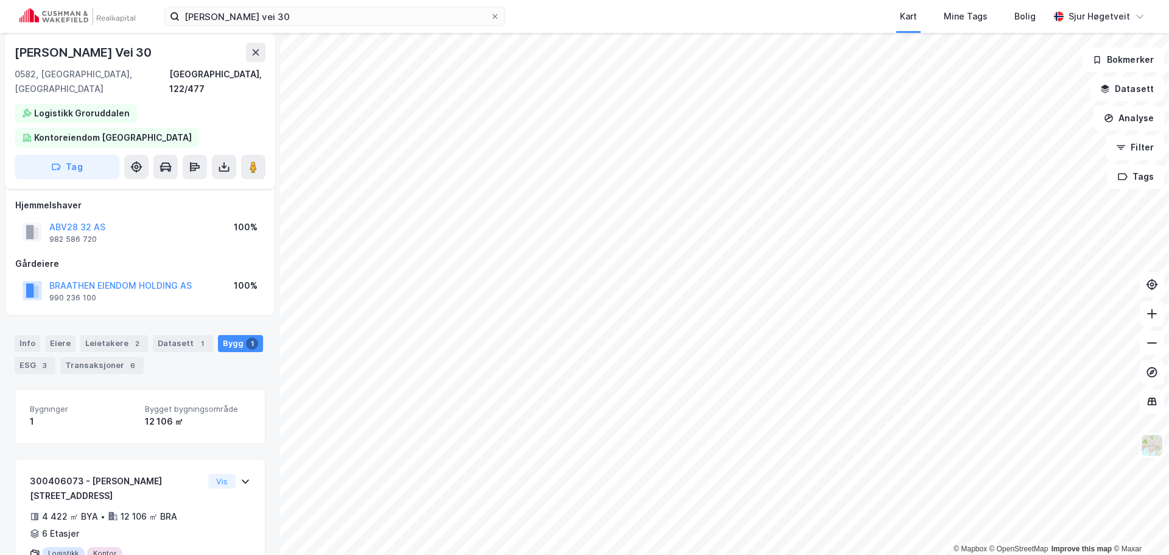
scroll to position [7, 0]
click at [196, 336] on div "1" at bounding box center [202, 342] width 12 height 12
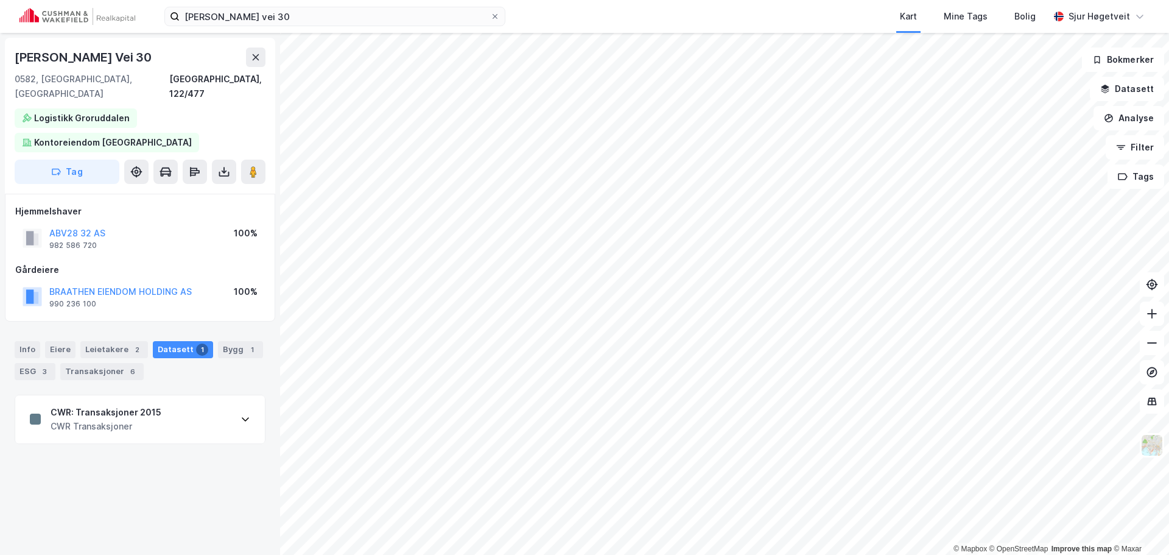
click at [206, 395] on div "CWR: Transaksjoner 2015 CWR Transaksjoner" at bounding box center [140, 419] width 250 height 49
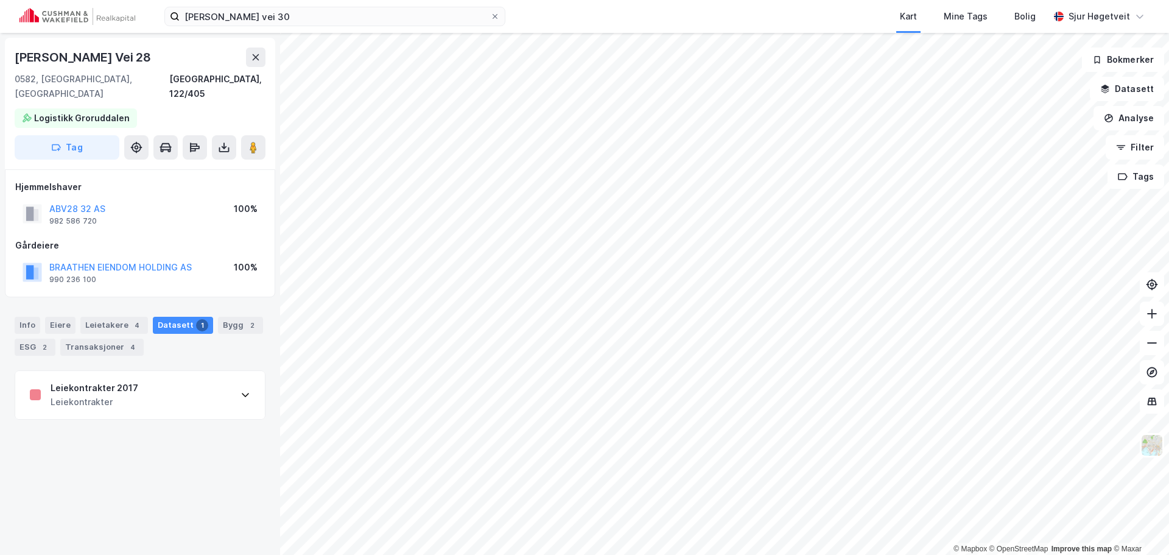
click at [233, 385] on div "Leiekontrakter 2017 Leiekontrakter" at bounding box center [140, 395] width 250 height 49
click at [246, 319] on div "2" at bounding box center [252, 325] width 12 height 12
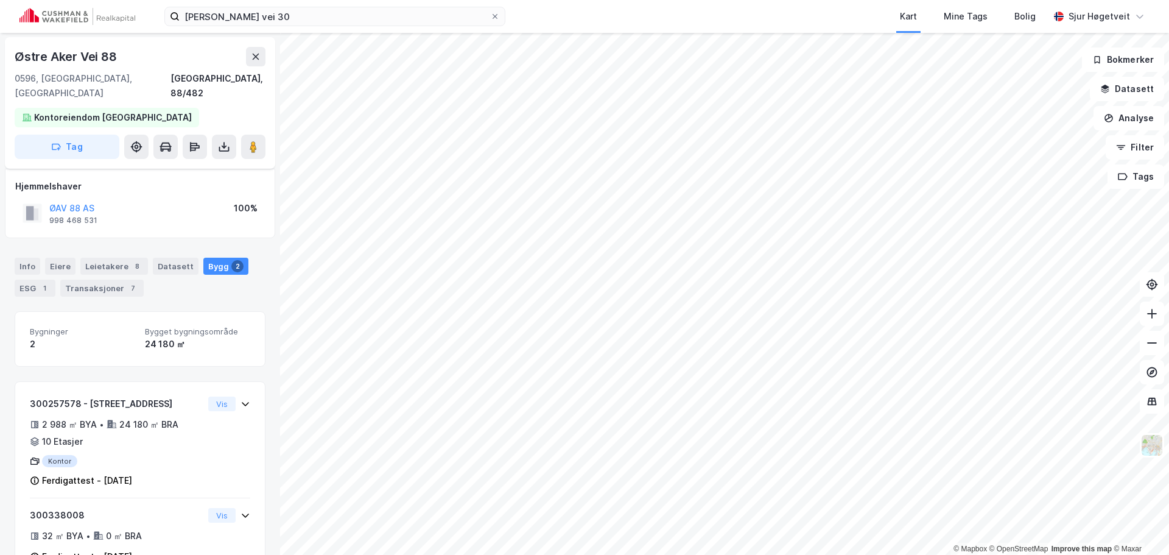
scroll to position [25, 0]
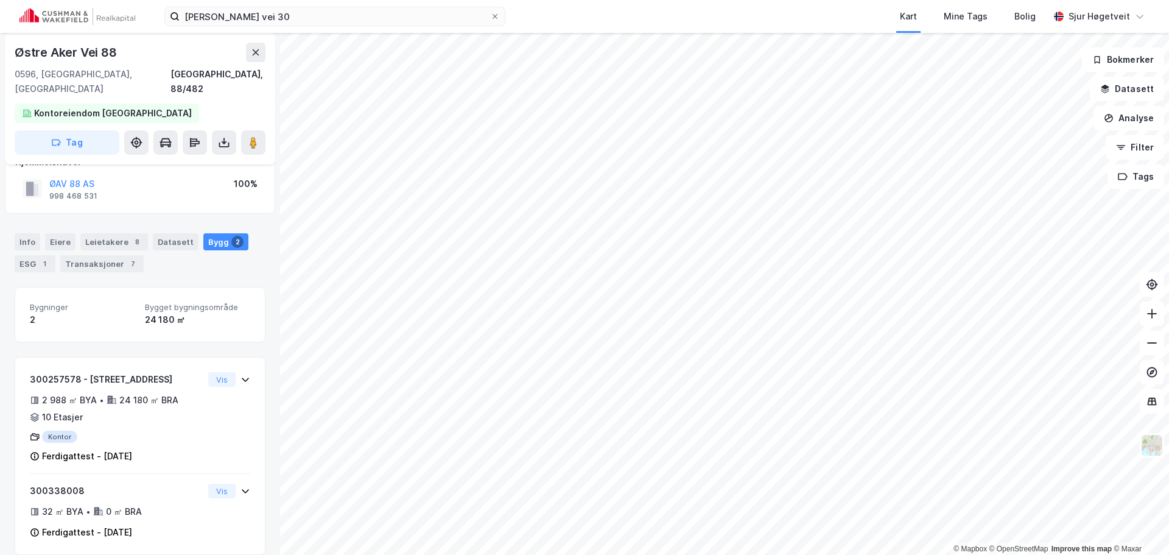
scroll to position [7, 0]
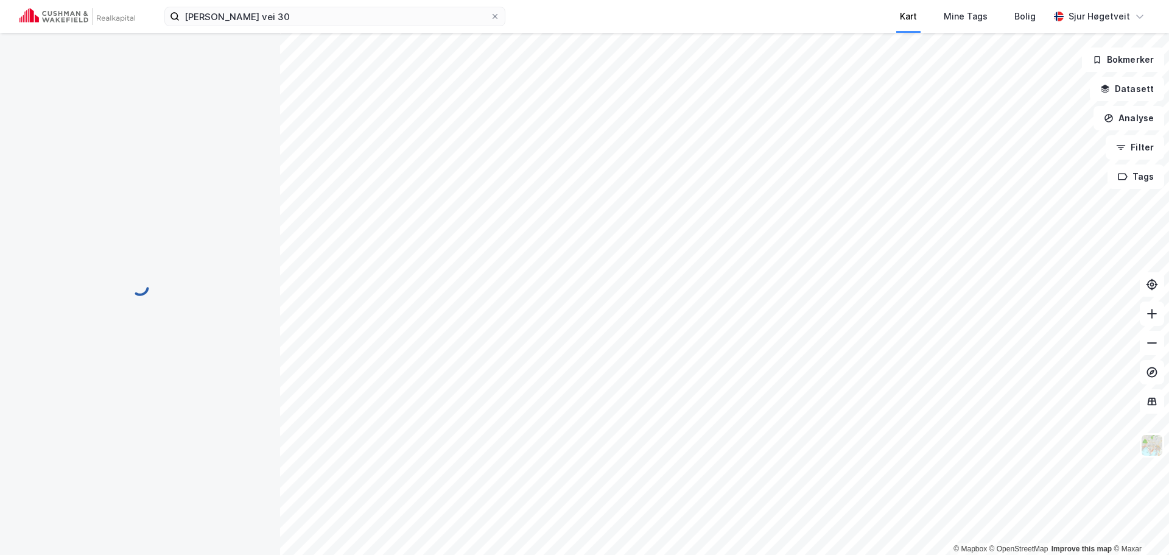
scroll to position [7, 0]
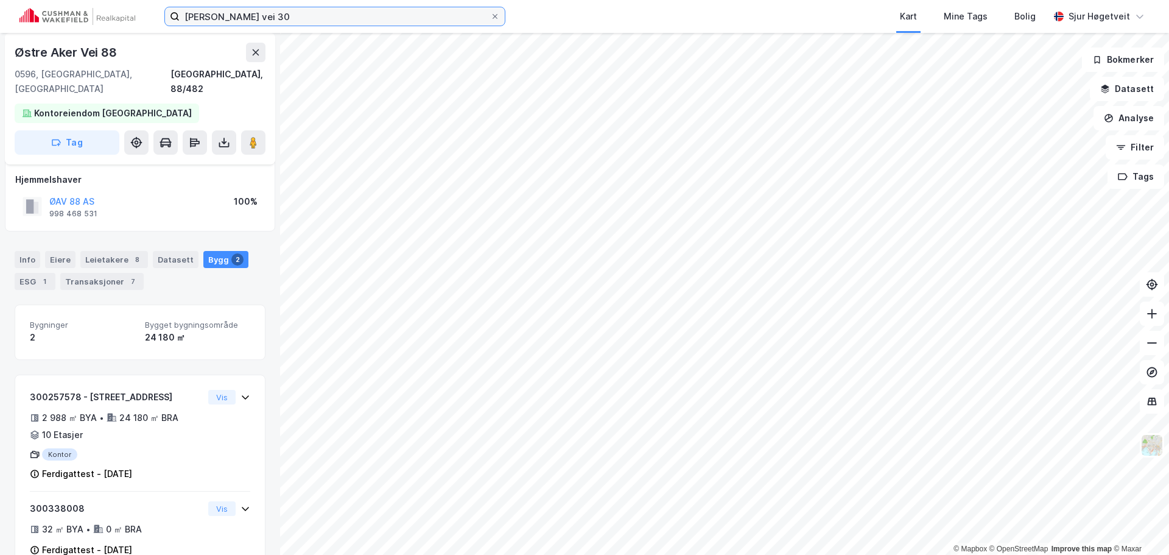
click at [216, 8] on input "[PERSON_NAME] vei 30" at bounding box center [335, 16] width 311 height 18
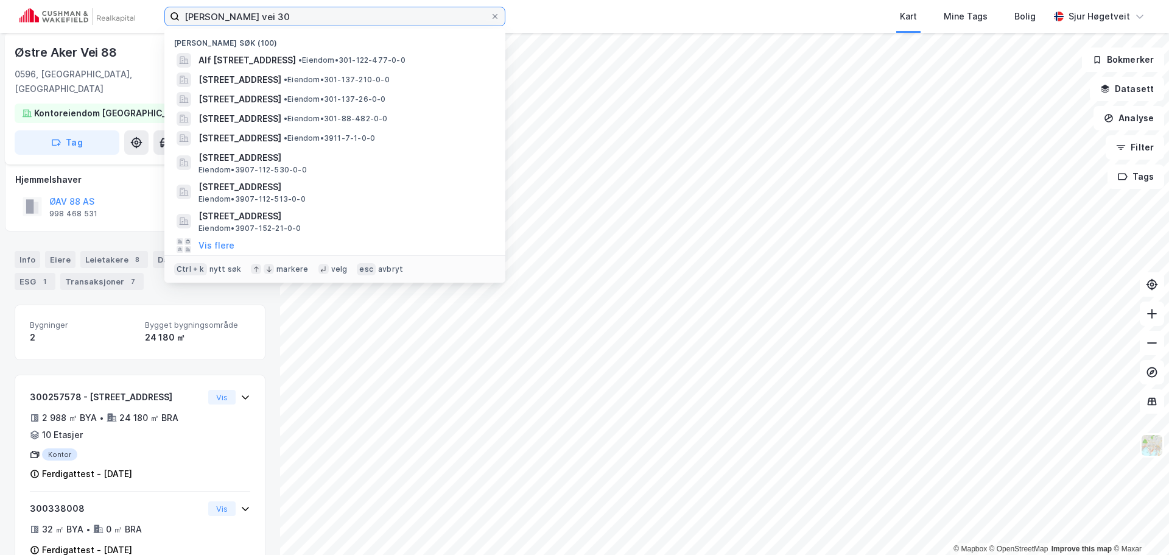
click at [214, 8] on input "[PERSON_NAME] vei 30" at bounding box center [335, 16] width 311 height 18
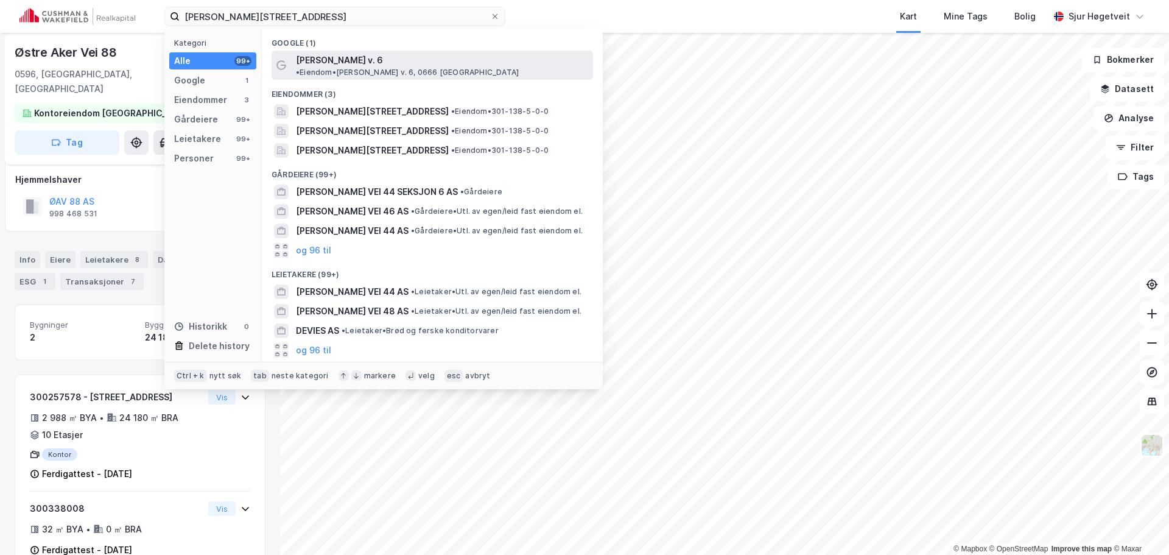
click at [432, 68] on span "• Eiendom • [PERSON_NAME] v. 6, 0666 [GEOGRAPHIC_DATA]" at bounding box center [407, 73] width 223 height 10
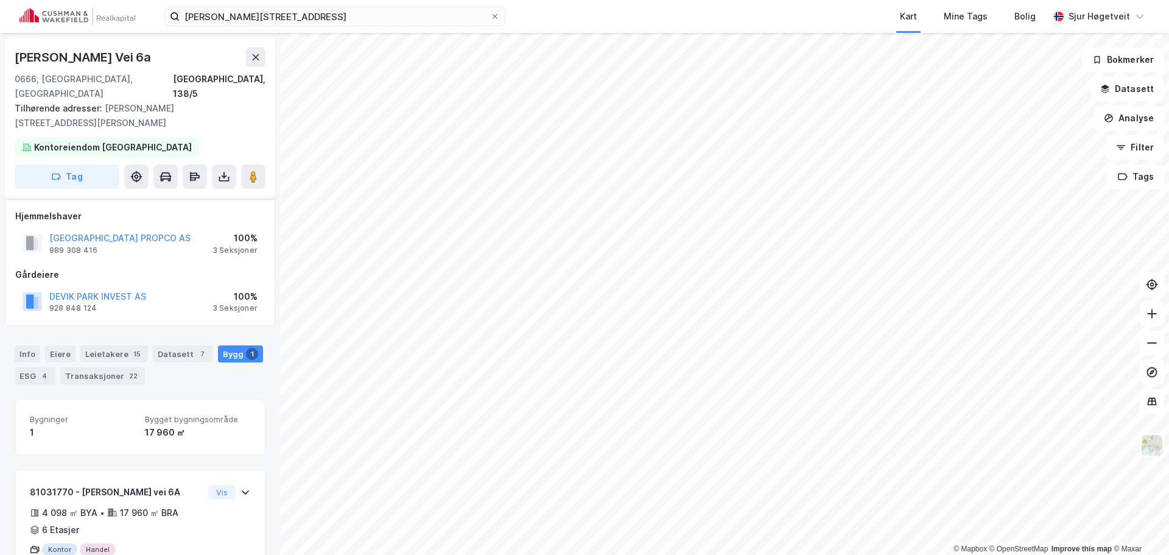
scroll to position [7, 0]
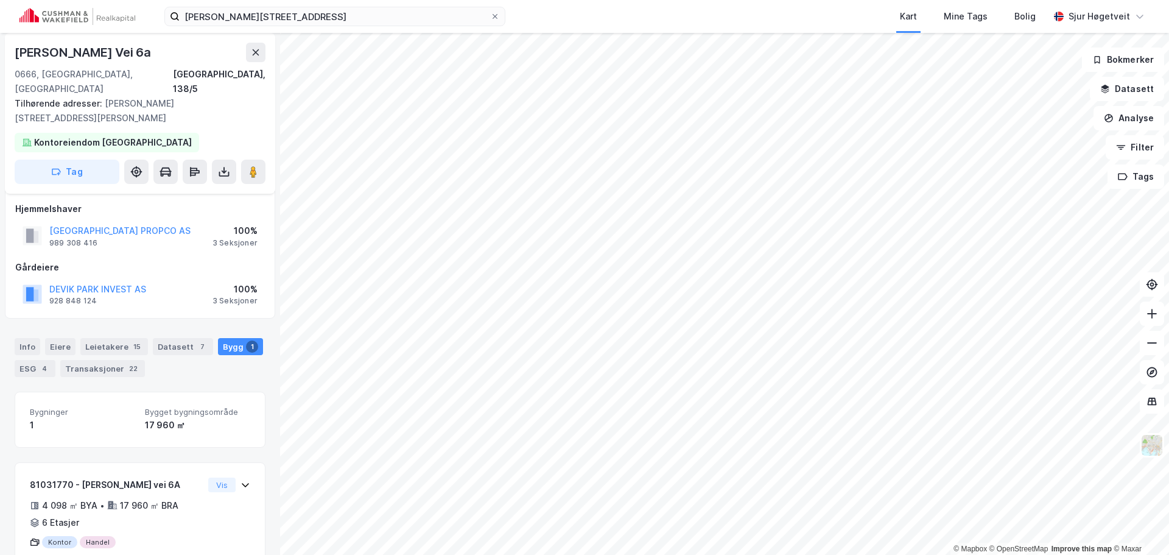
click at [688, 23] on div "ole deviks vei 6 Kart Mine Tags Bolig [PERSON_NAME] © Mapbox © OpenStreetMap Im…" at bounding box center [584, 277] width 1169 height 555
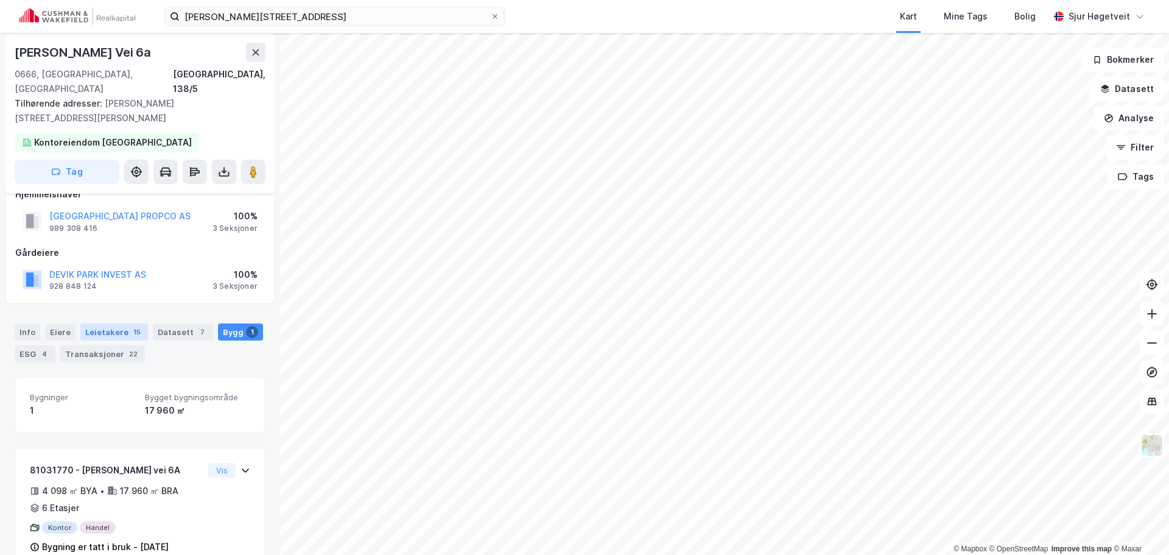
click at [105, 323] on div "Leietakere 15" at bounding box center [114, 331] width 68 height 17
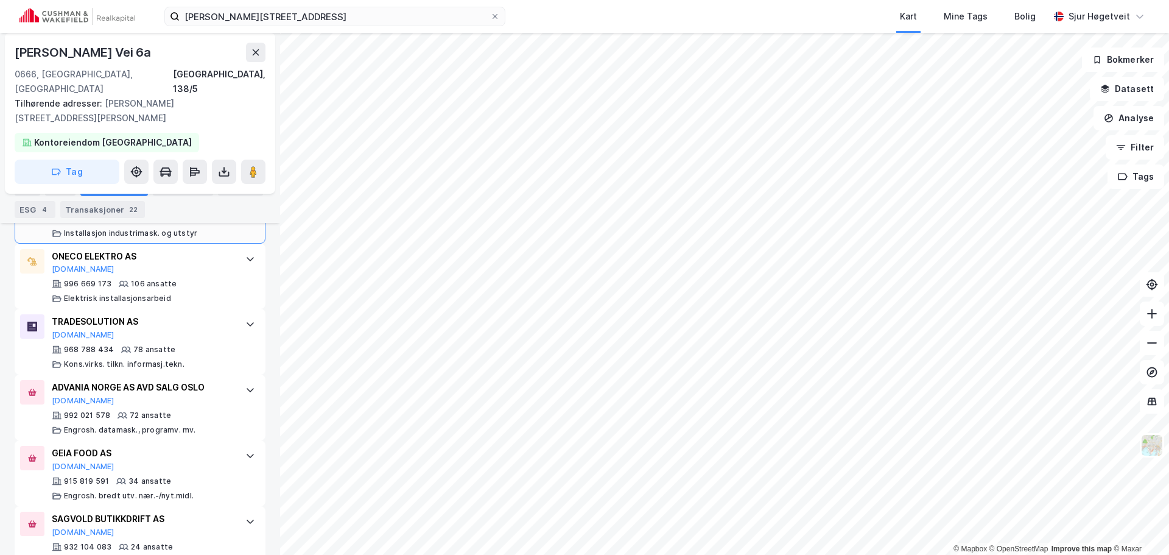
scroll to position [598, 0]
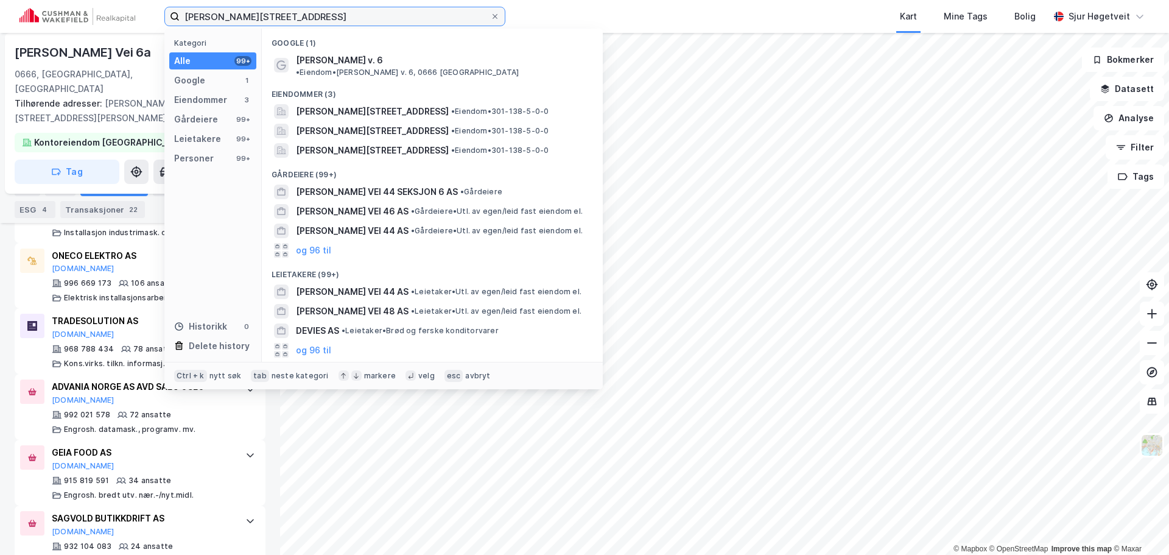
click at [230, 19] on input "[PERSON_NAME][STREET_ADDRESS]" at bounding box center [335, 16] width 311 height 18
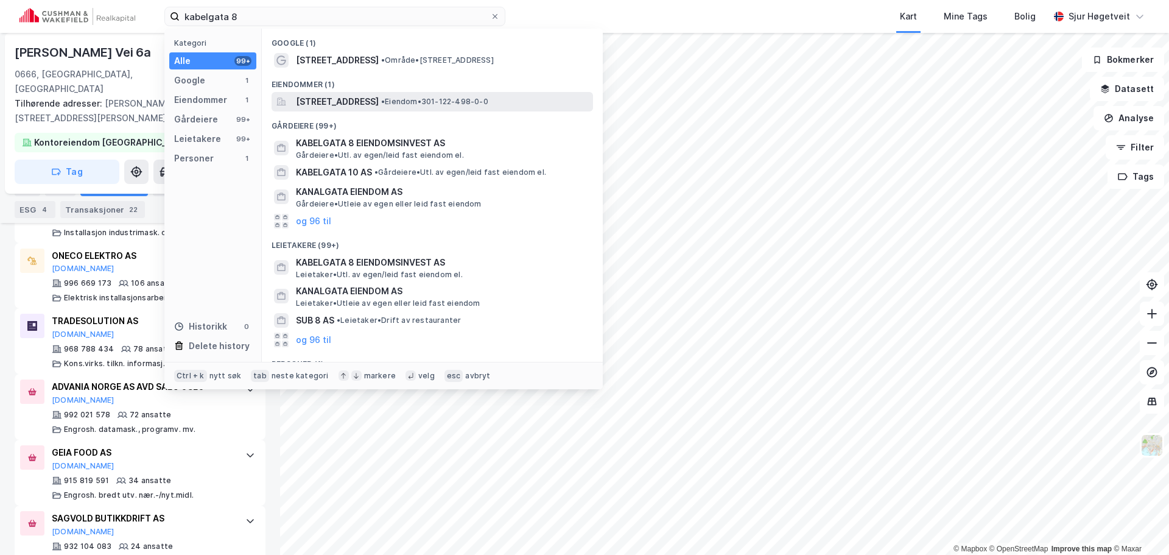
click at [360, 99] on span "[STREET_ADDRESS]" at bounding box center [337, 101] width 83 height 15
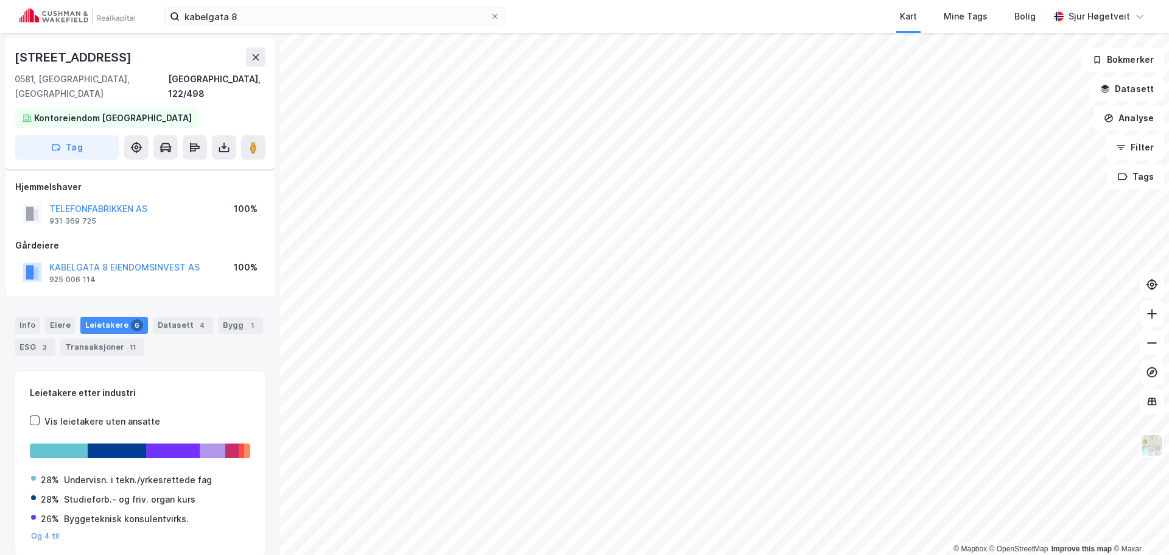
scroll to position [35, 0]
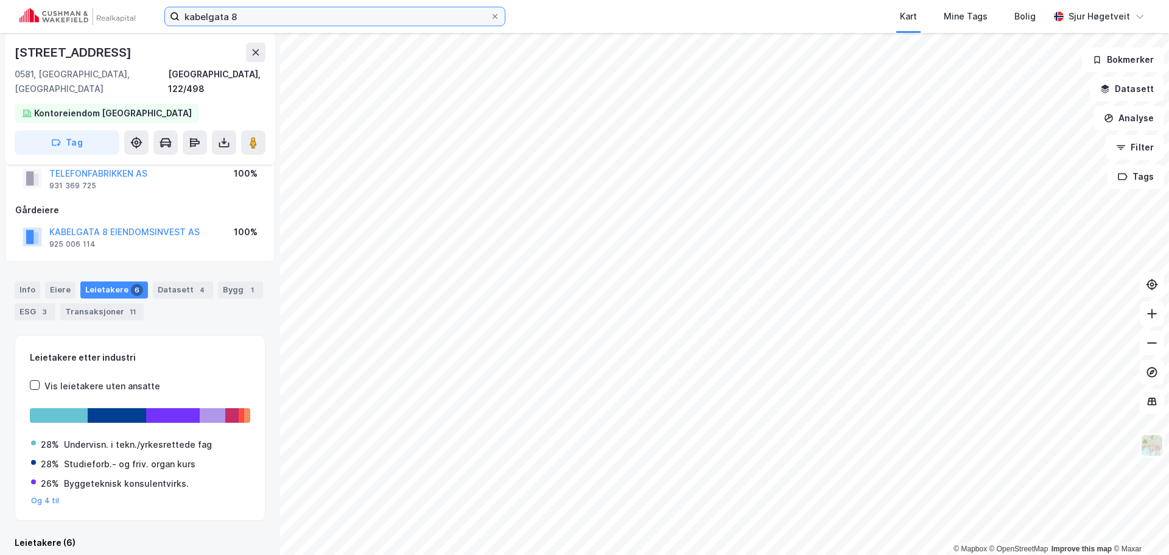
click at [254, 15] on input "kabelgata 8" at bounding box center [335, 16] width 311 height 18
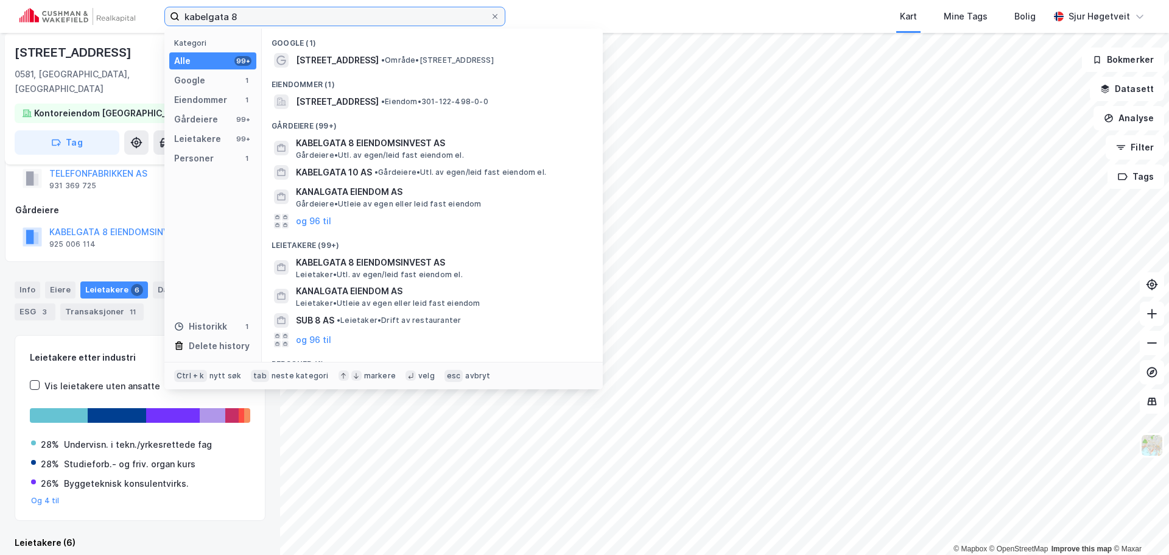
click at [254, 15] on input "kabelgata 8" at bounding box center [335, 16] width 311 height 18
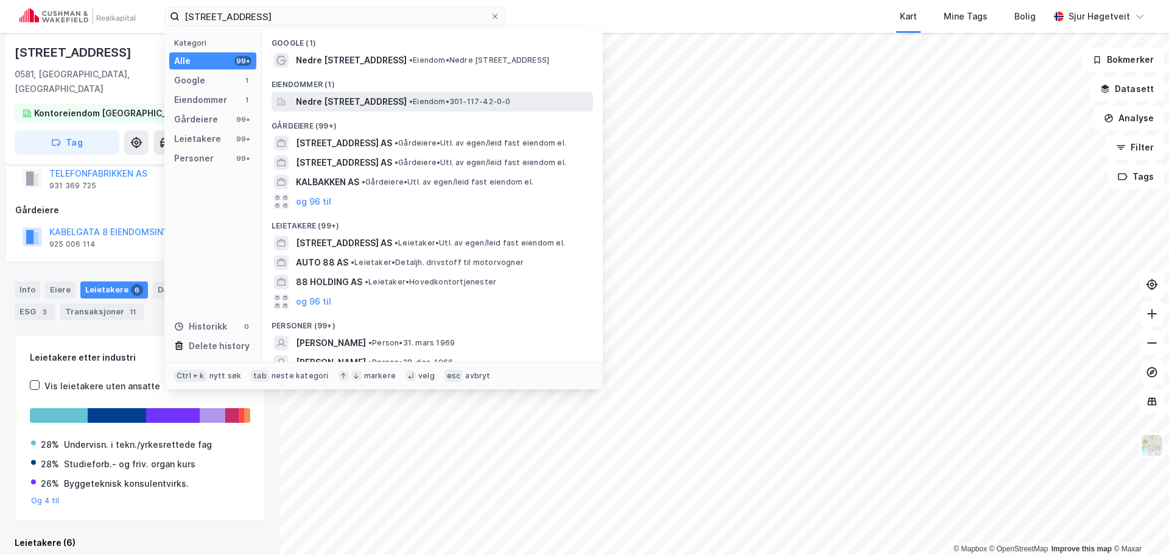
click at [322, 102] on span "Nedre [STREET_ADDRESS]" at bounding box center [351, 101] width 111 height 15
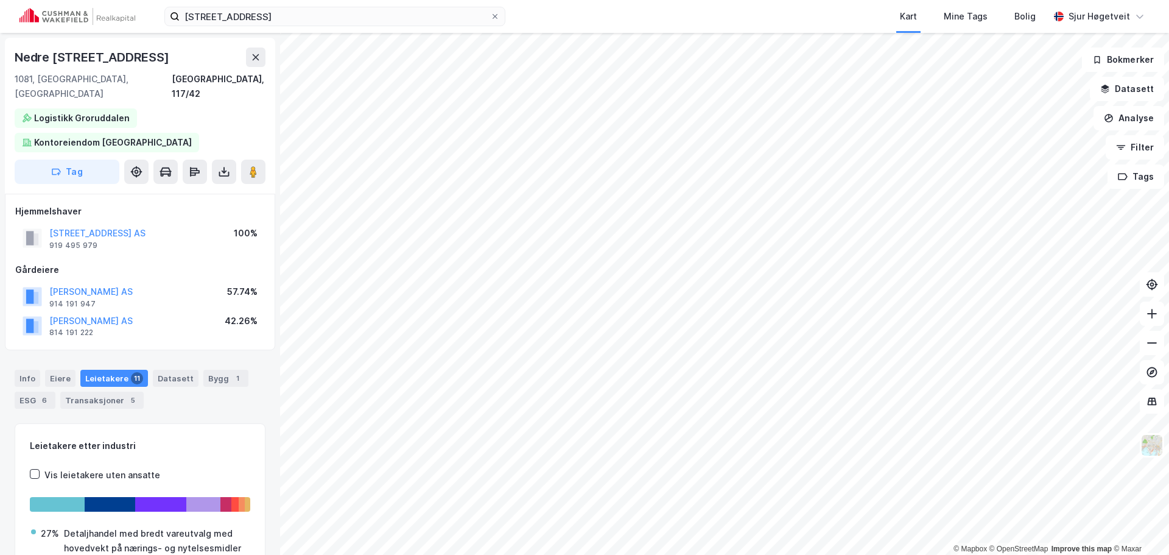
click at [216, 370] on div "Info [PERSON_NAME] 11 Datasett Bygg 1 ESG 6 Transaksjoner 5" at bounding box center [140, 389] width 251 height 39
click at [219, 370] on div "Bygg 1" at bounding box center [225, 378] width 45 height 17
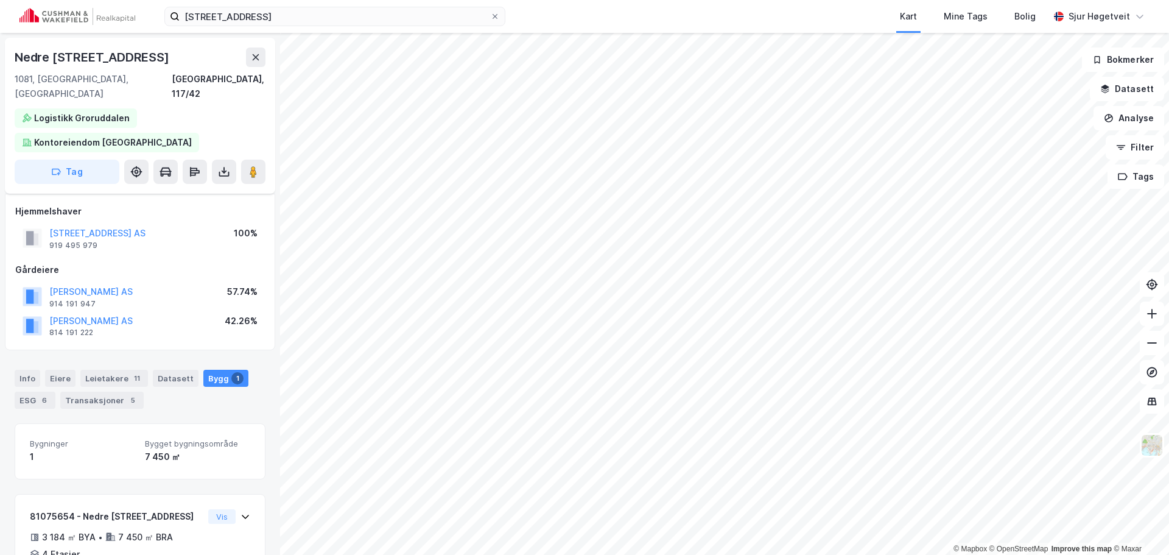
scroll to position [37, 0]
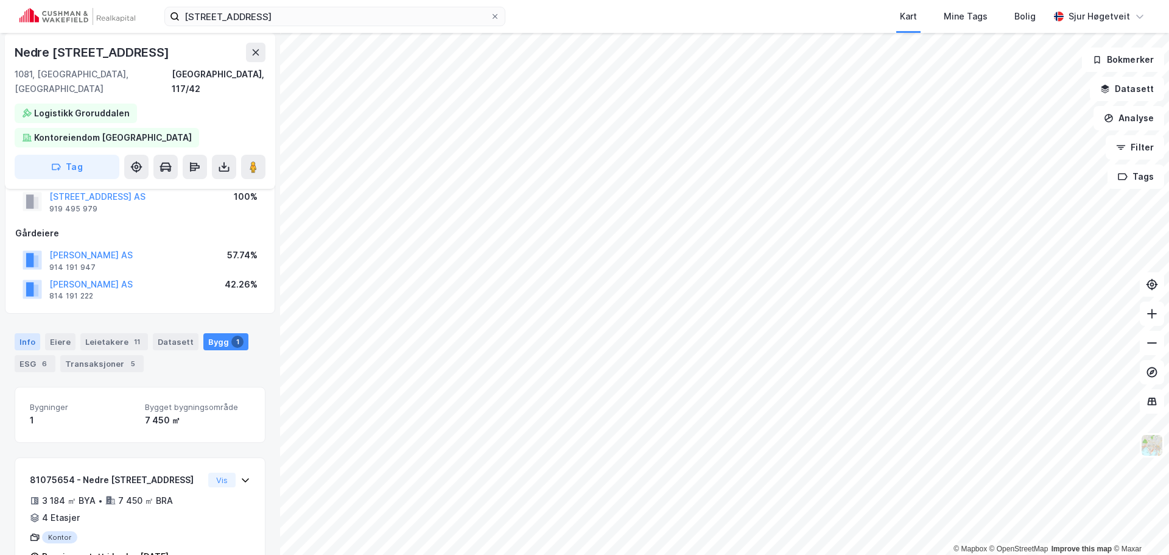
click at [30, 333] on div "Info" at bounding box center [28, 341] width 26 height 17
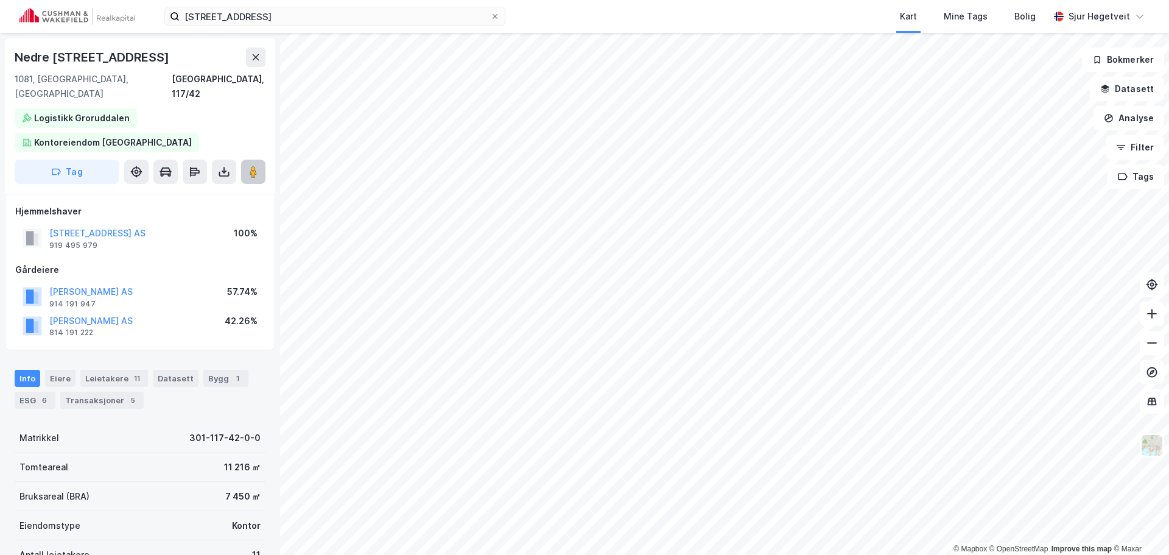
click at [260, 160] on button at bounding box center [253, 172] width 24 height 24
click at [106, 10] on div "nedre [STREET_ADDRESS] Kart Mine Tags Bolig [PERSON_NAME]" at bounding box center [584, 16] width 1169 height 33
click at [198, 13] on input "[STREET_ADDRESS]" at bounding box center [335, 16] width 311 height 18
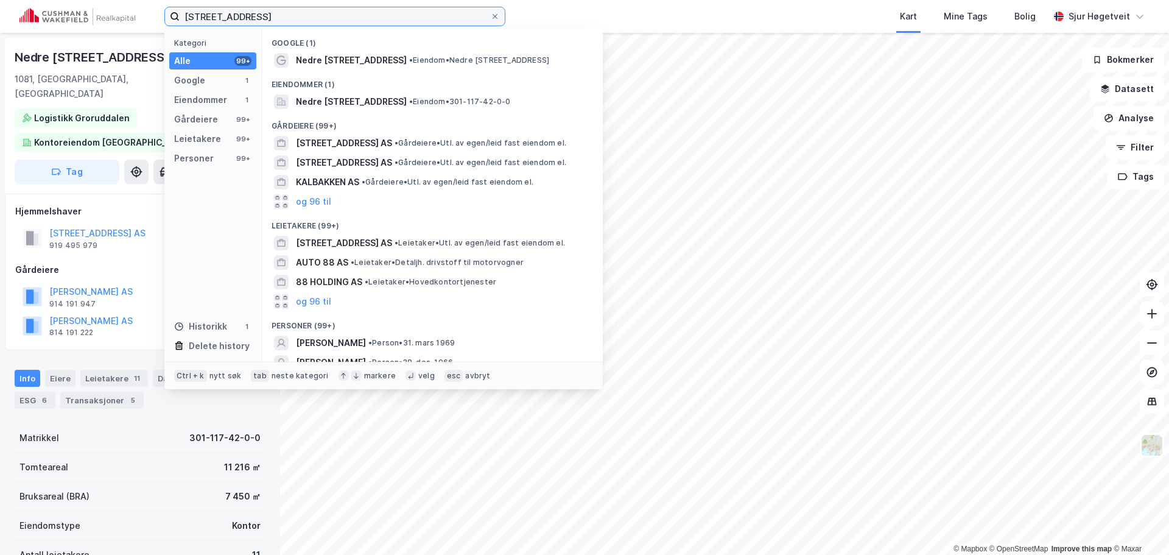
click at [198, 13] on input "[STREET_ADDRESS]" at bounding box center [335, 16] width 311 height 18
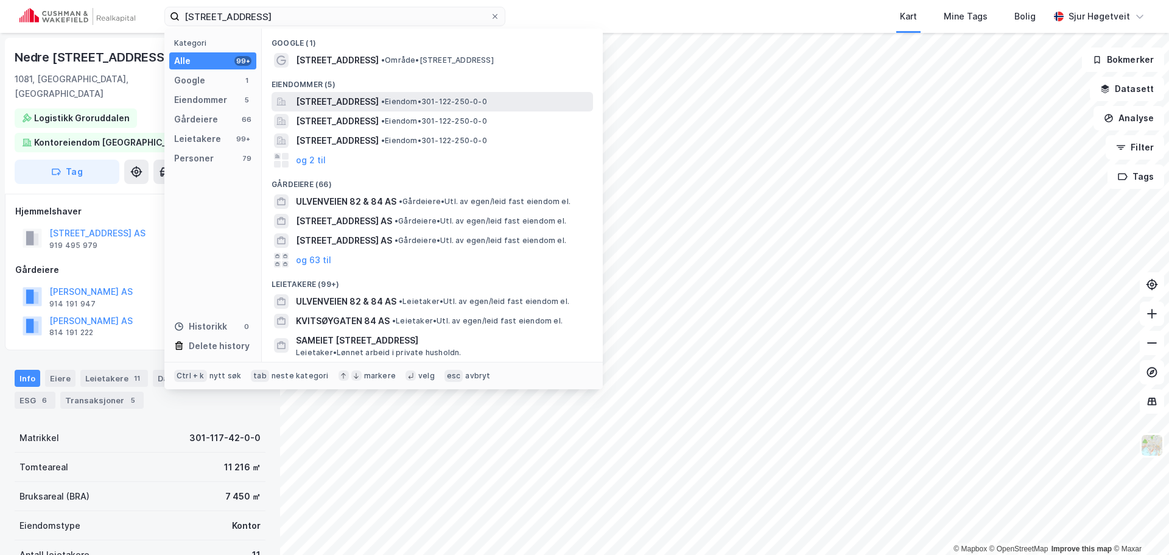
click at [360, 95] on span "[STREET_ADDRESS]" at bounding box center [337, 101] width 83 height 15
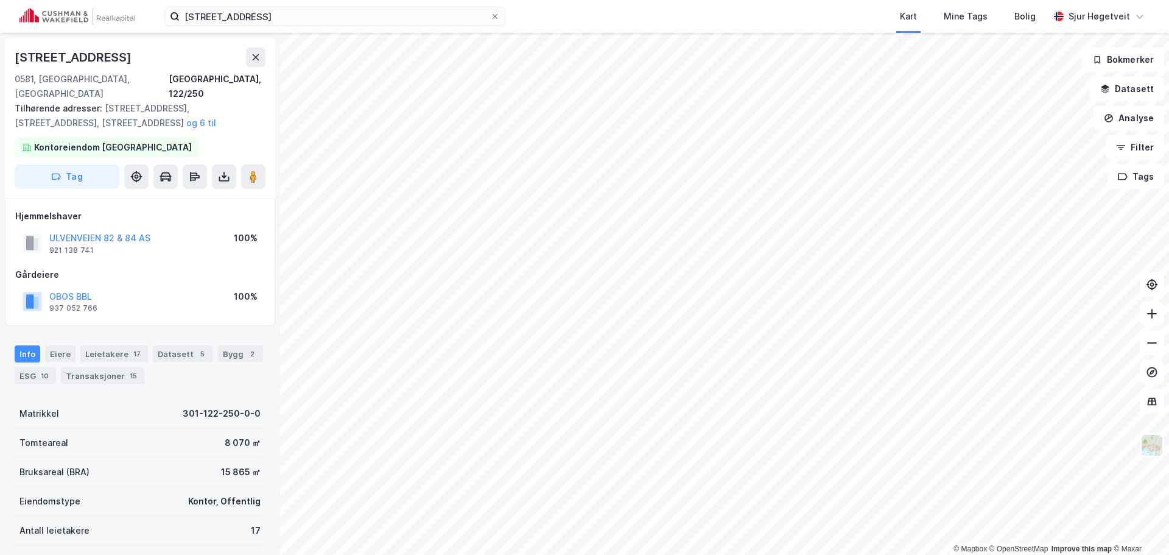
scroll to position [1, 0]
click at [153, 344] on div "Datasett 5" at bounding box center [183, 352] width 60 height 17
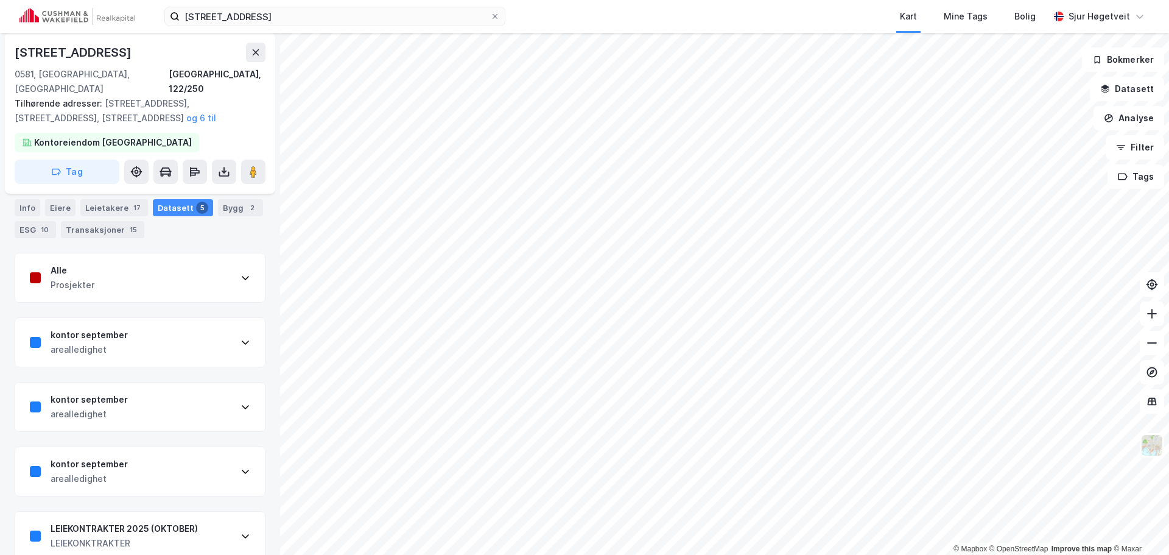
scroll to position [152, 0]
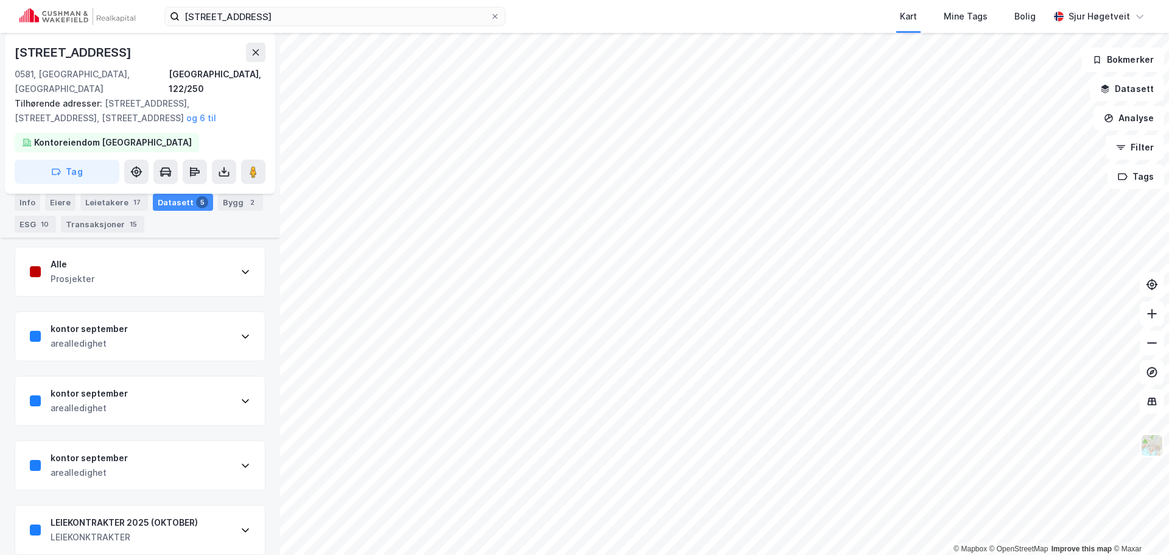
click at [173, 515] on div "LEIEKONTRAKTER 2025 (OKTOBER)" at bounding box center [124, 522] width 147 height 15
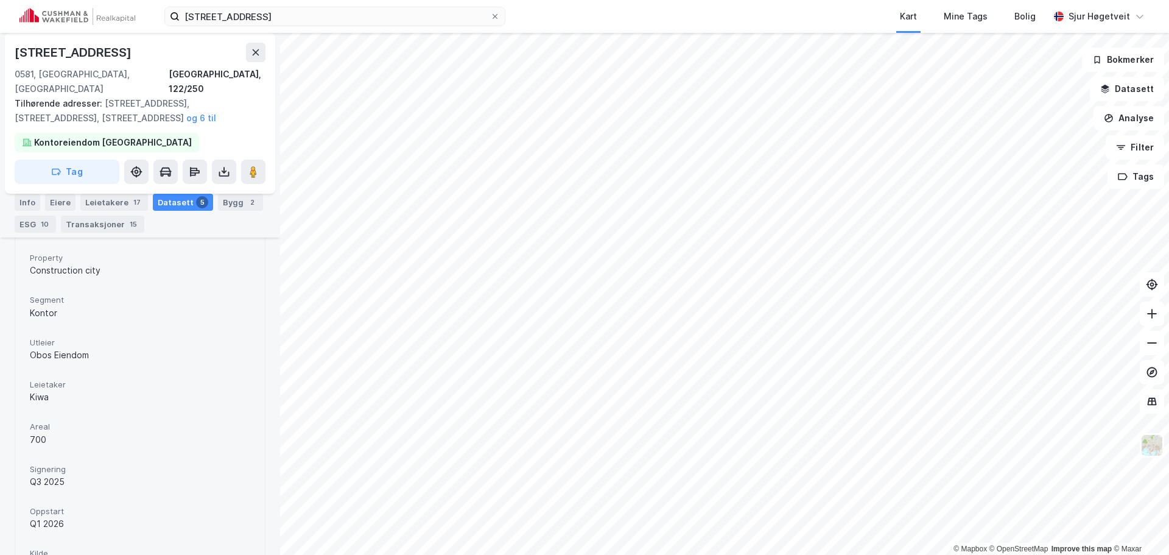
scroll to position [517, 0]
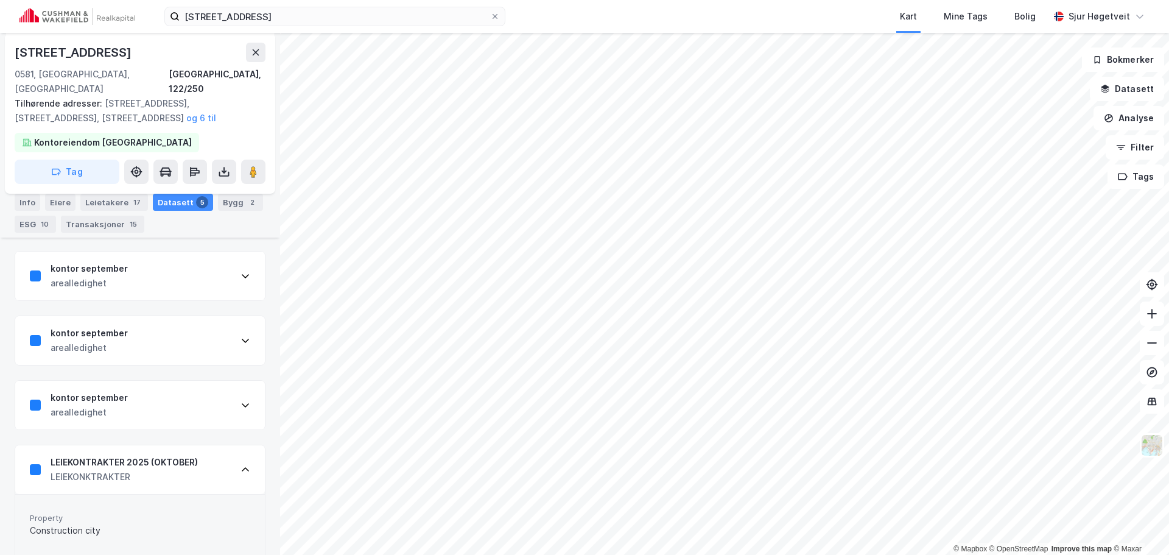
click at [181, 469] on div "LEIEKONKTRAKTER" at bounding box center [124, 476] width 147 height 15
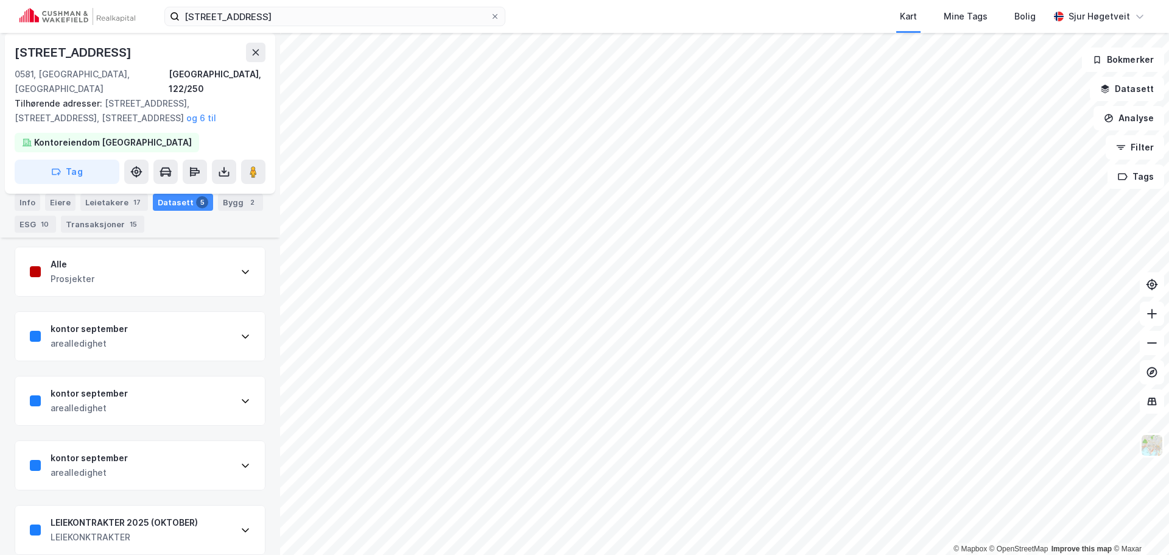
click at [97, 184] on div "Info [PERSON_NAME] 17 Datasett 5 Bygg 2 ESG 10 Transaksjoner 15" at bounding box center [140, 208] width 280 height 58
click at [98, 197] on div "Leietakere 17" at bounding box center [114, 202] width 68 height 17
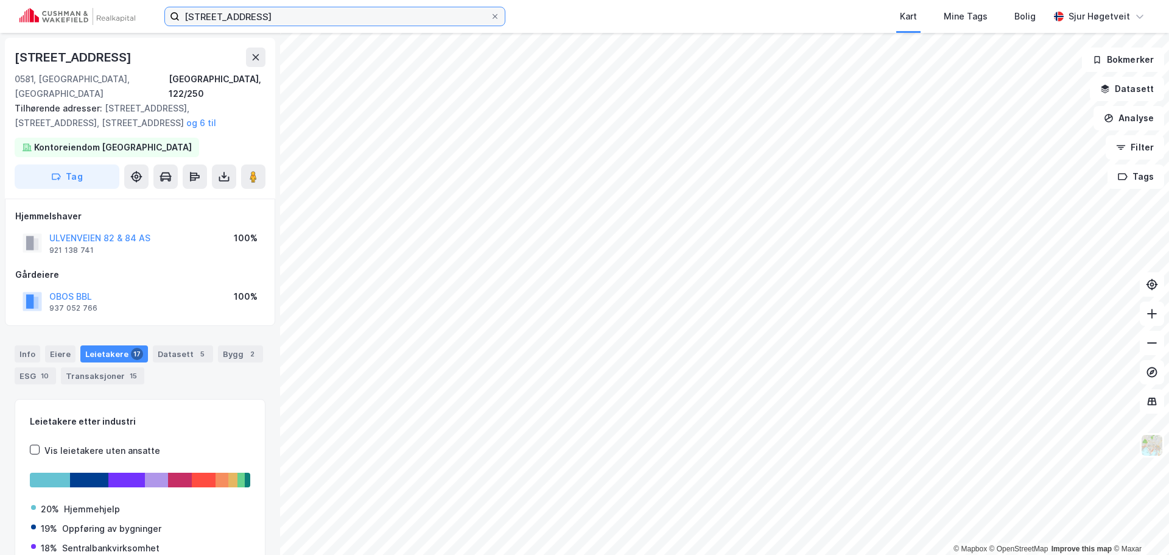
click at [227, 13] on input "[STREET_ADDRESS]" at bounding box center [335, 16] width 311 height 18
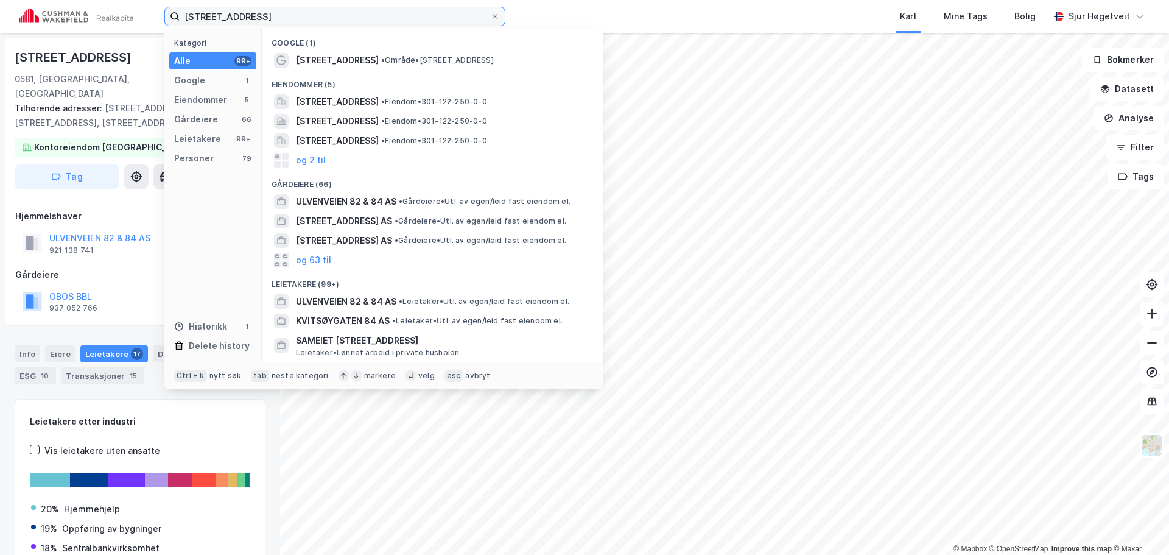
click at [227, 13] on input "[STREET_ADDRESS]" at bounding box center [335, 16] width 311 height 18
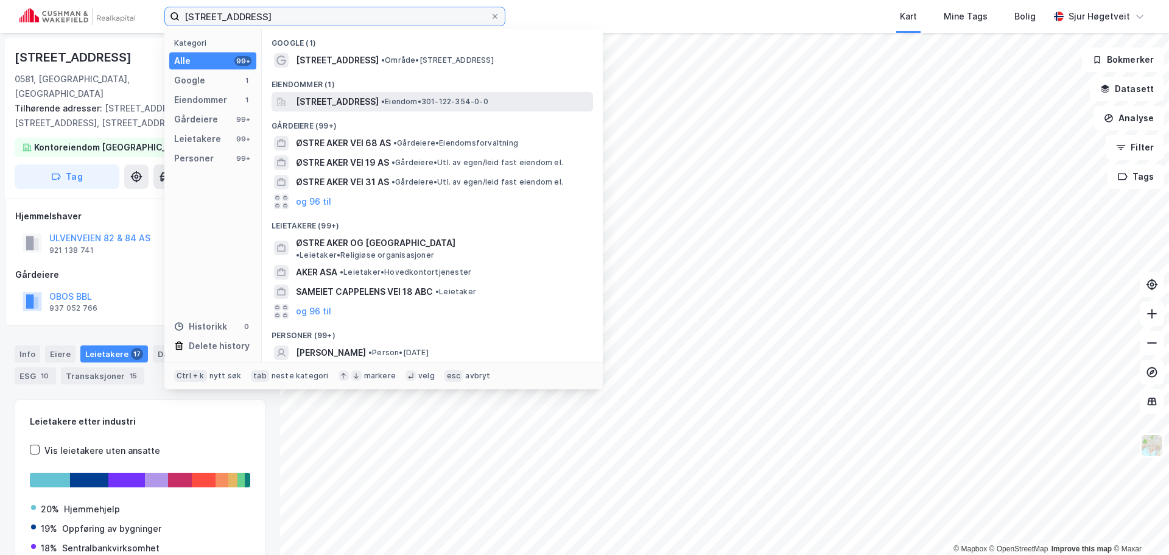
type input "[STREET_ADDRESS]"
click at [409, 92] on div "[STREET_ADDRESS] • Eiendom • 301-122-354-0-0" at bounding box center [433, 101] width 322 height 19
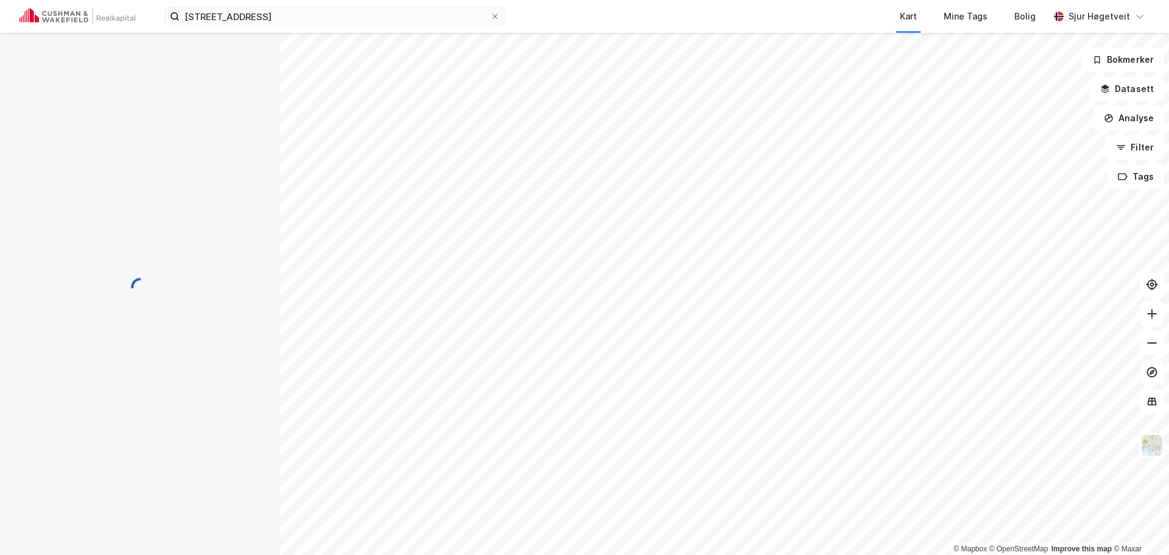
scroll to position [11, 0]
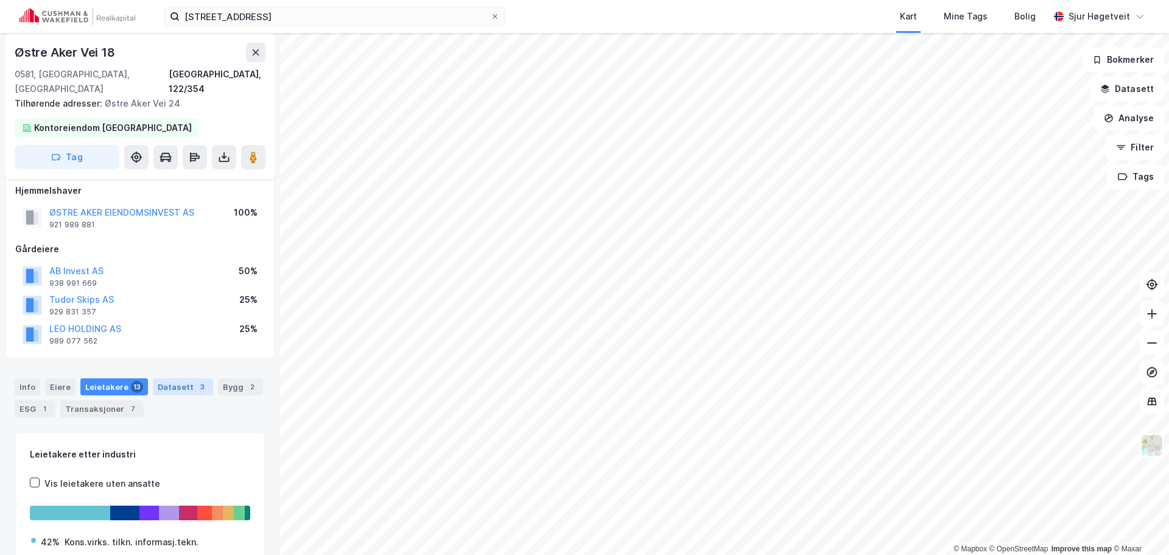
click at [184, 378] on div "Datasett 3" at bounding box center [183, 386] width 60 height 17
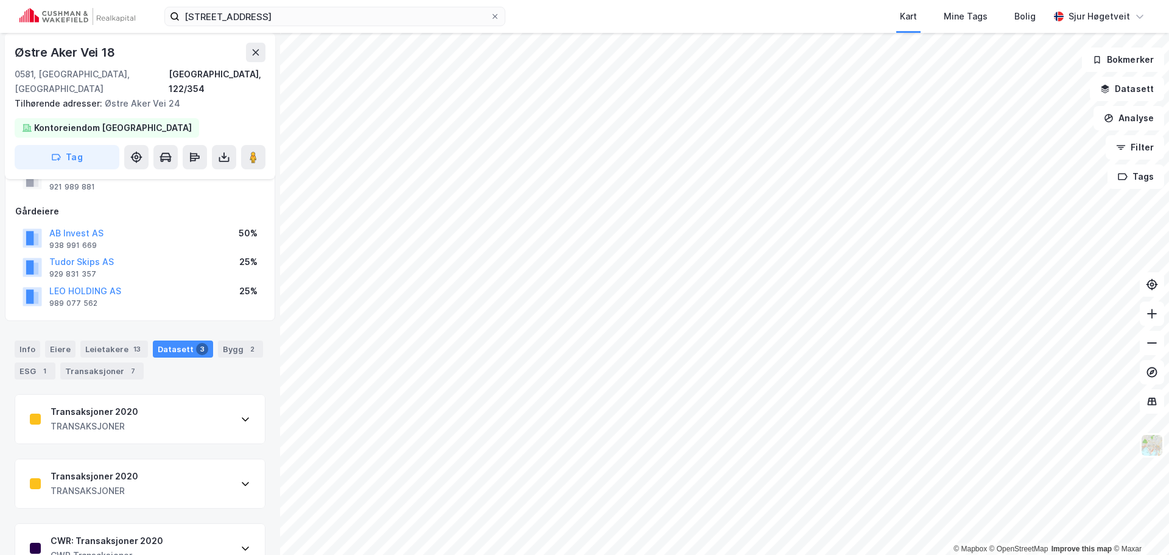
scroll to position [67, 0]
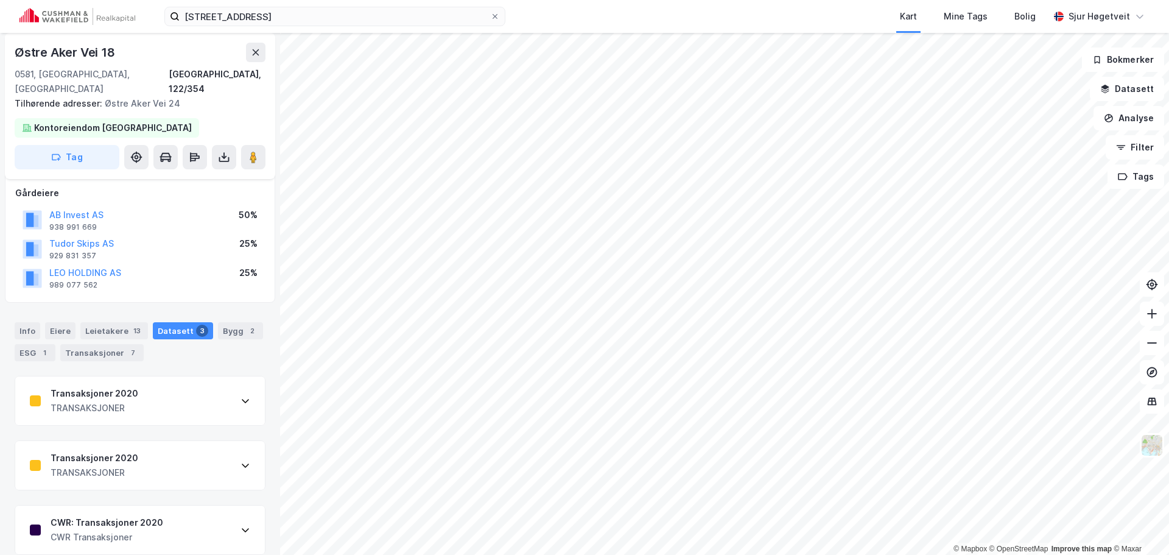
click at [218, 384] on div "Transaksjoner 2020 TRANSAKSJONER" at bounding box center [140, 400] width 250 height 49
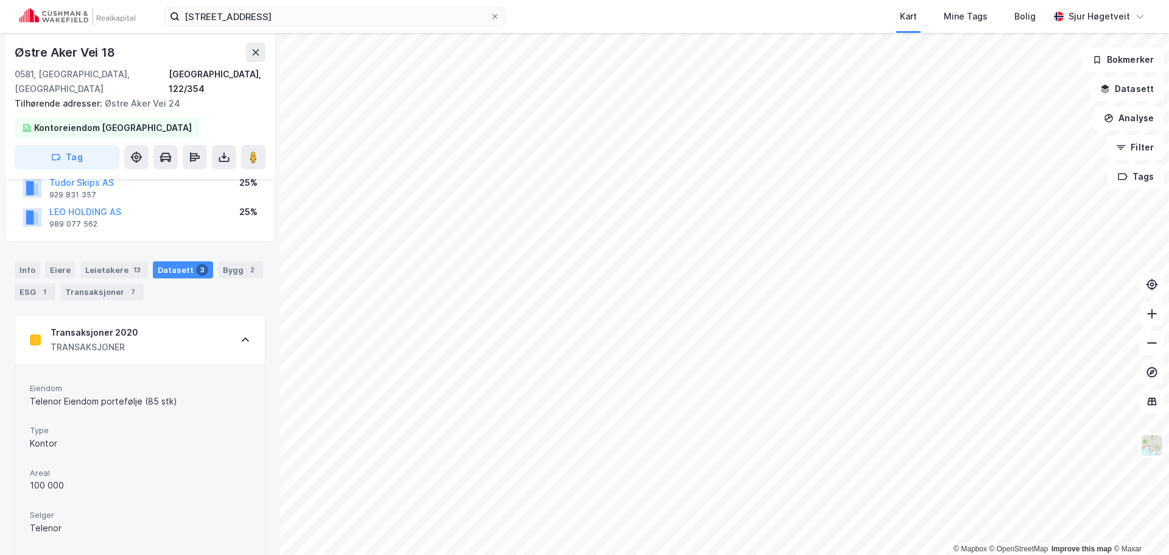
click at [212, 329] on div "Transaksjoner 2020 TRANSAKSJONER" at bounding box center [140, 339] width 250 height 49
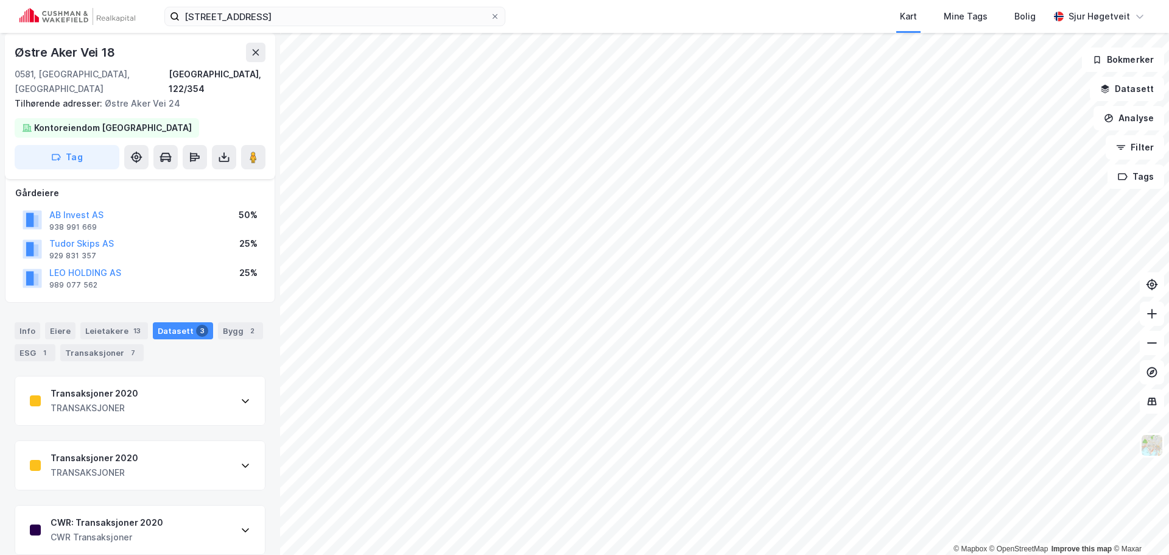
click at [186, 441] on div "Transaksjoner 2020 TRANSAKSJONER" at bounding box center [140, 465] width 250 height 49
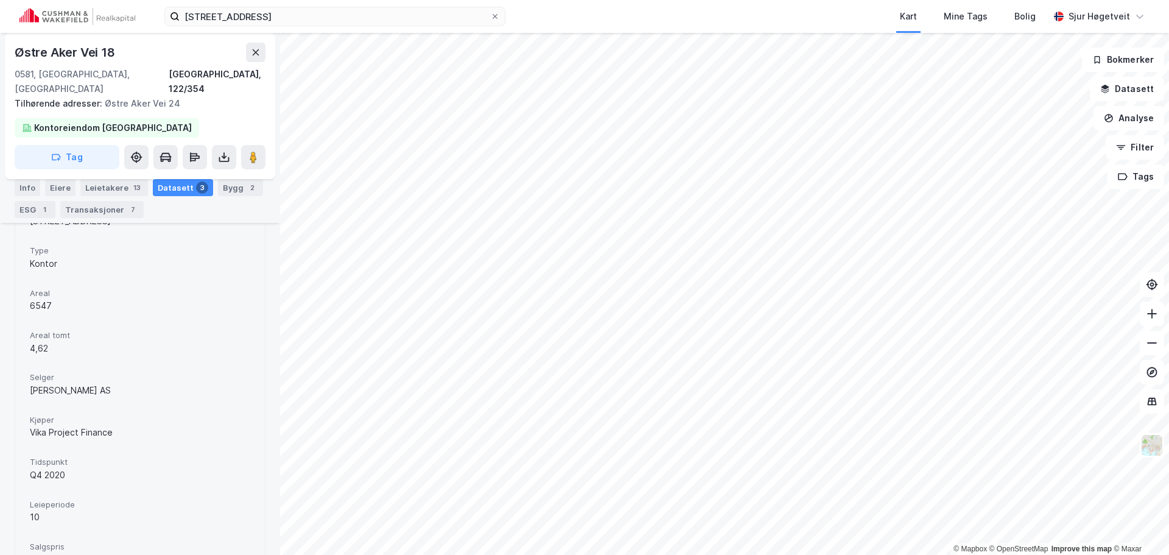
scroll to position [189, 0]
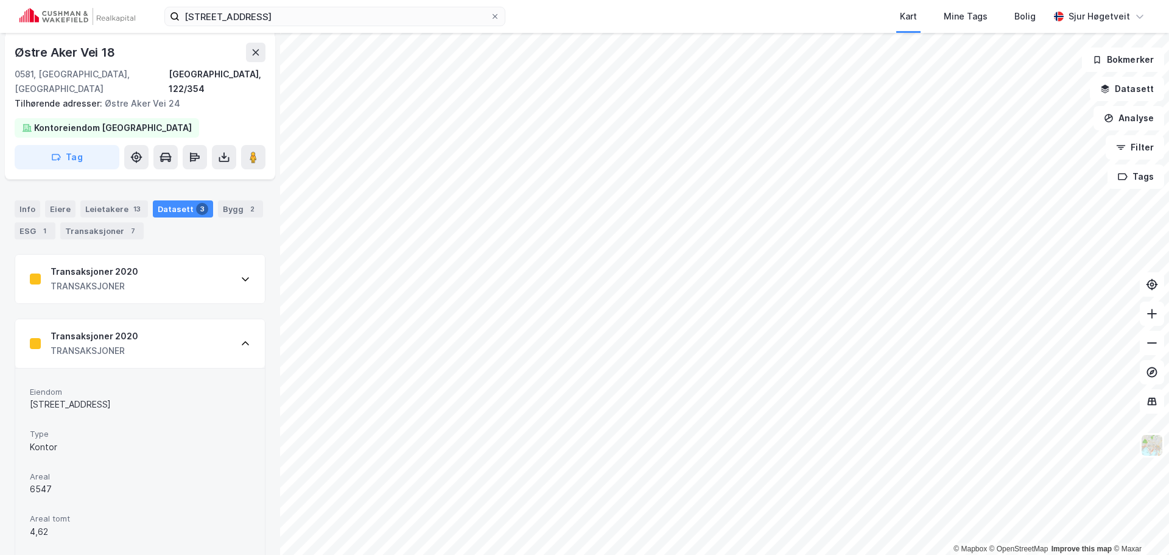
click at [214, 326] on div "Transaksjoner 2020 TRANSAKSJONER" at bounding box center [140, 343] width 250 height 49
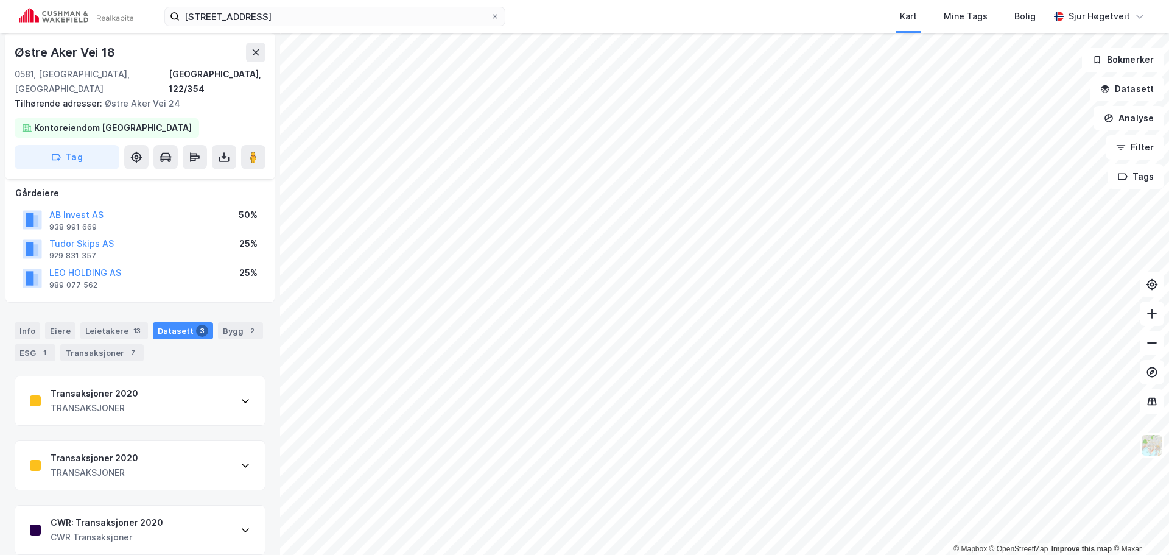
click at [179, 486] on div "Transaksjoner 2020 TRANSAKSJONER Transaksjoner 2020 TRANSAKSJONER CWR: Transaks…" at bounding box center [140, 465] width 251 height 179
click at [179, 505] on div "CWR: Transaksjoner 2020 CWR Transaksjoner" at bounding box center [140, 529] width 250 height 49
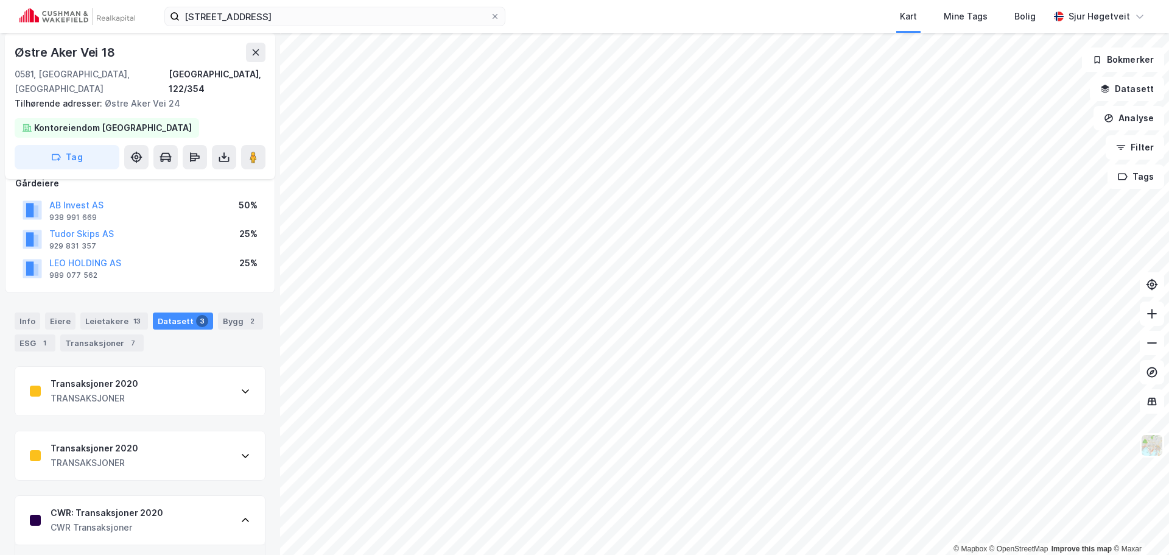
scroll to position [6, 0]
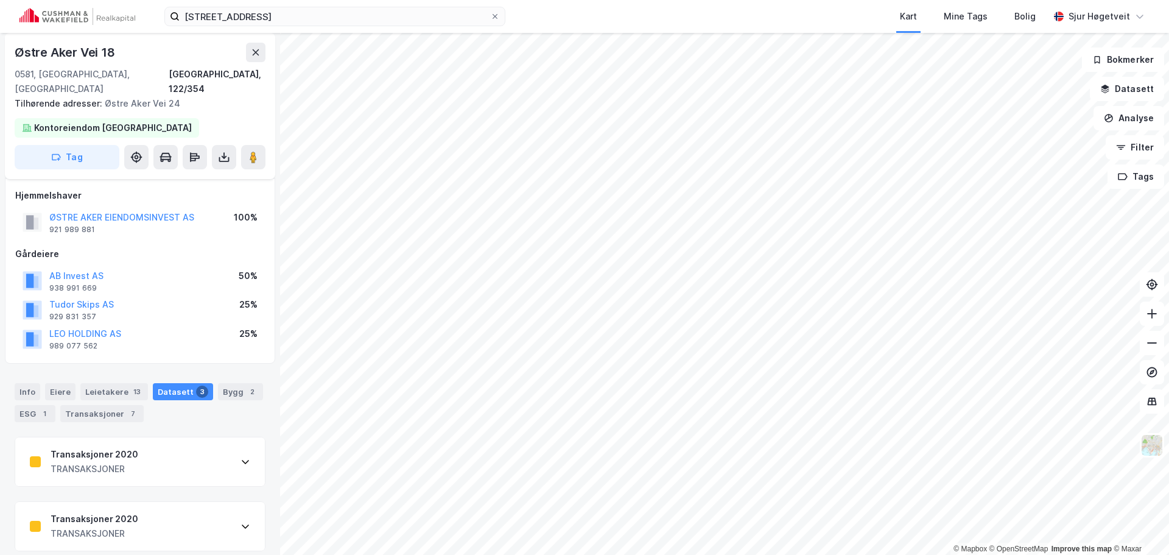
click at [118, 368] on div "Info [PERSON_NAME] 13 Datasett 3 Bygg 2 ESG 1 Transaksjoner 7" at bounding box center [140, 397] width 280 height 58
click at [119, 383] on div "Leietakere 13" at bounding box center [114, 391] width 68 height 17
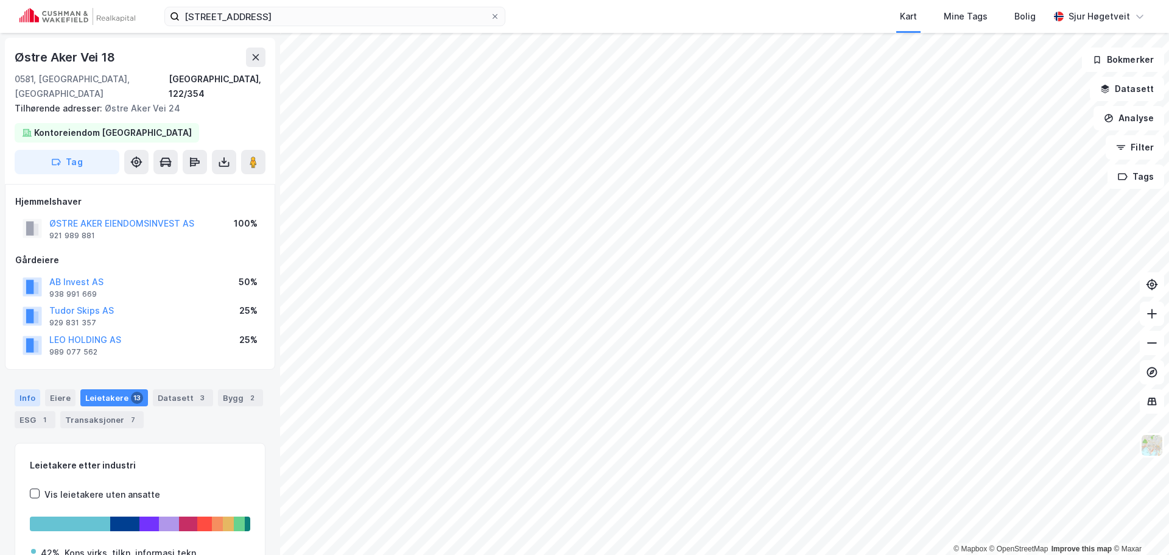
click at [30, 389] on div "Info" at bounding box center [28, 397] width 26 height 17
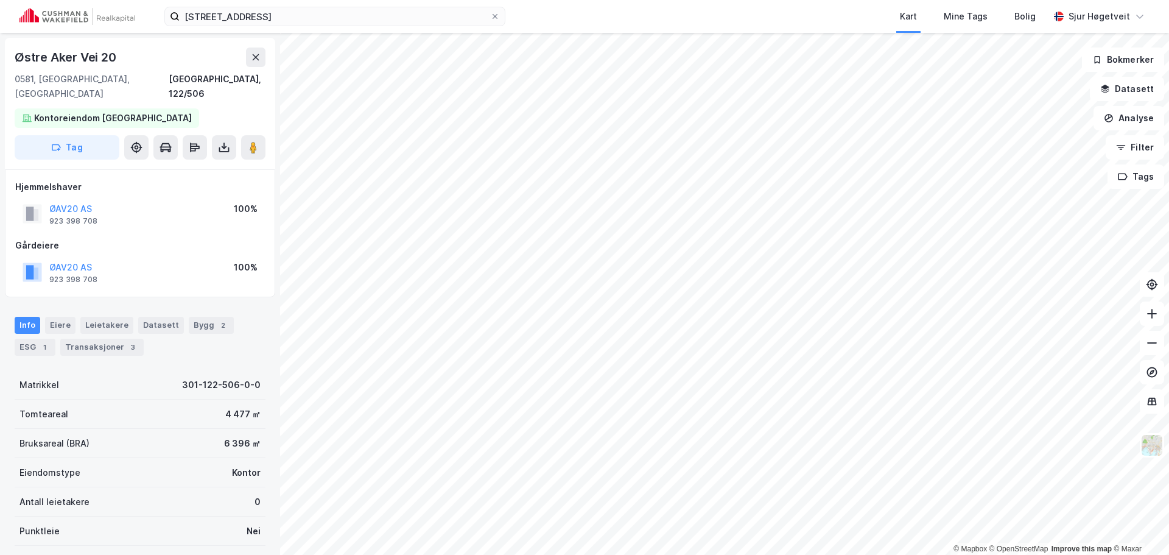
scroll to position [2, 0]
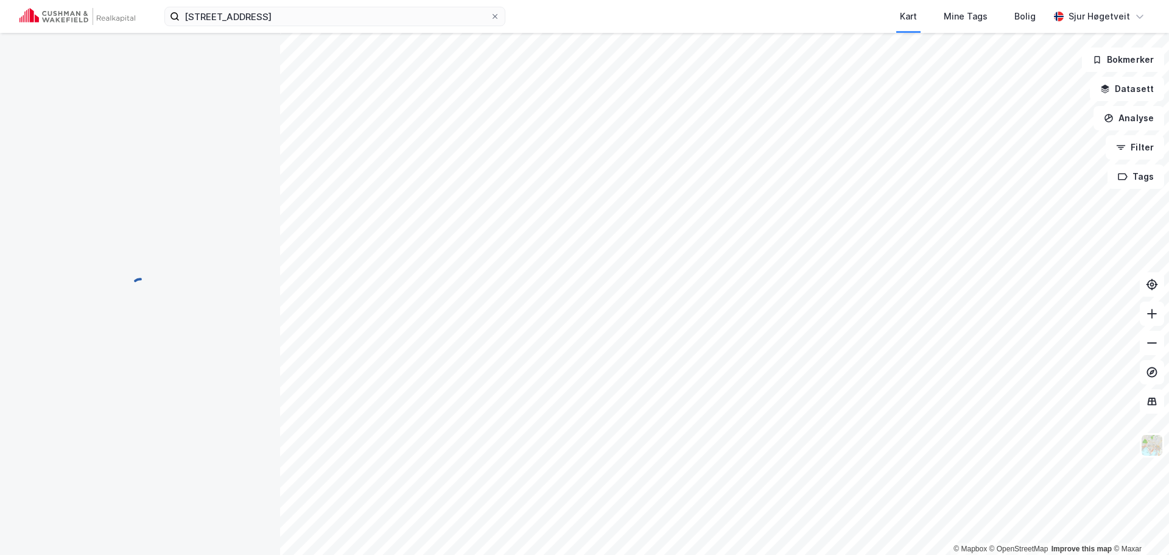
scroll to position [2, 0]
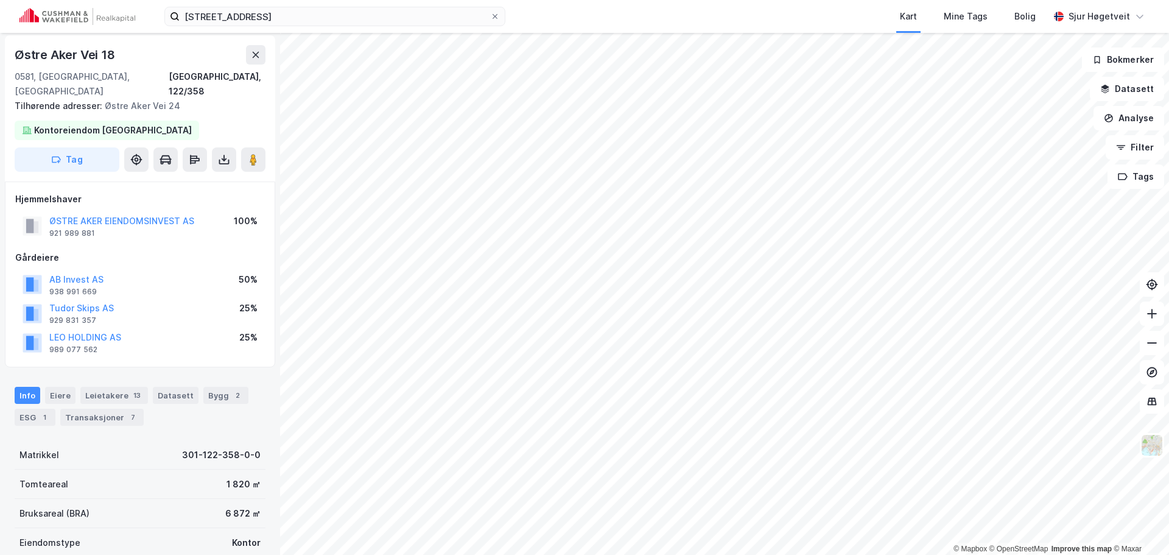
scroll to position [2, 0]
click at [119, 387] on div "Leietakere 13" at bounding box center [114, 395] width 68 height 17
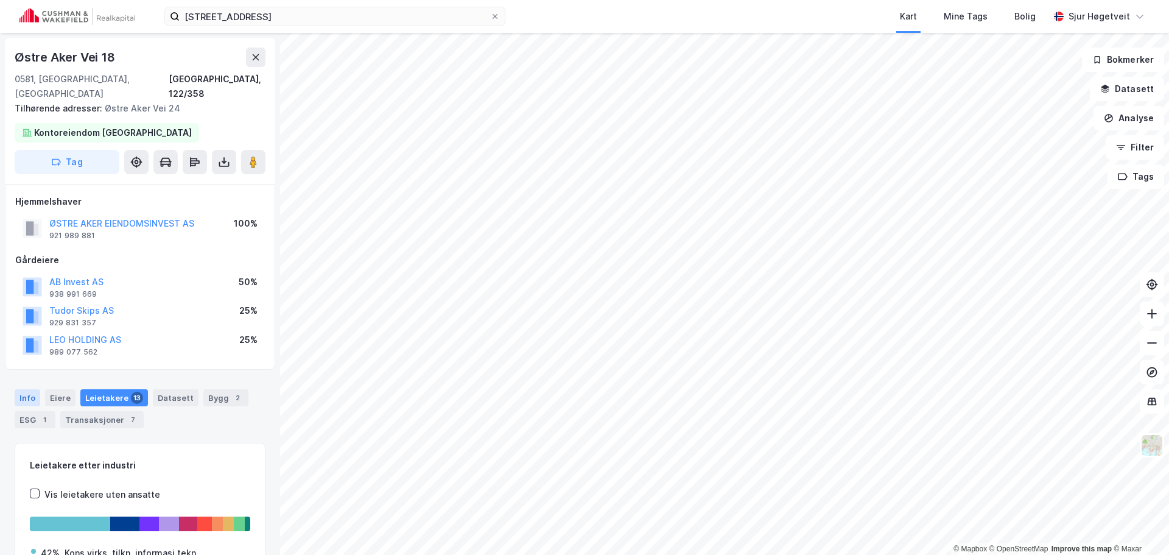
click at [25, 389] on div "Info" at bounding box center [28, 397] width 26 height 17
